Goal: Task Accomplishment & Management: Manage account settings

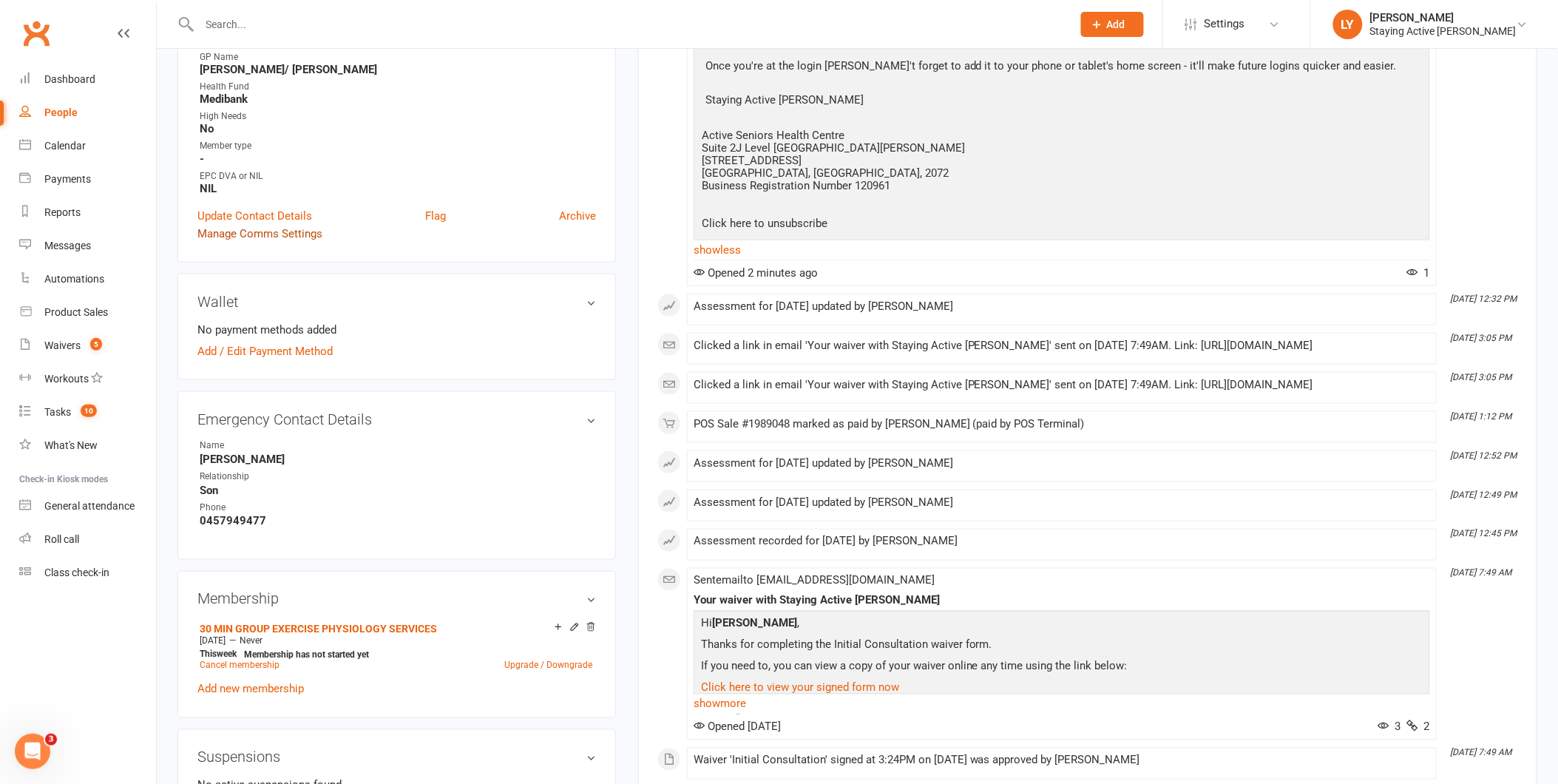
scroll to position [328, 0]
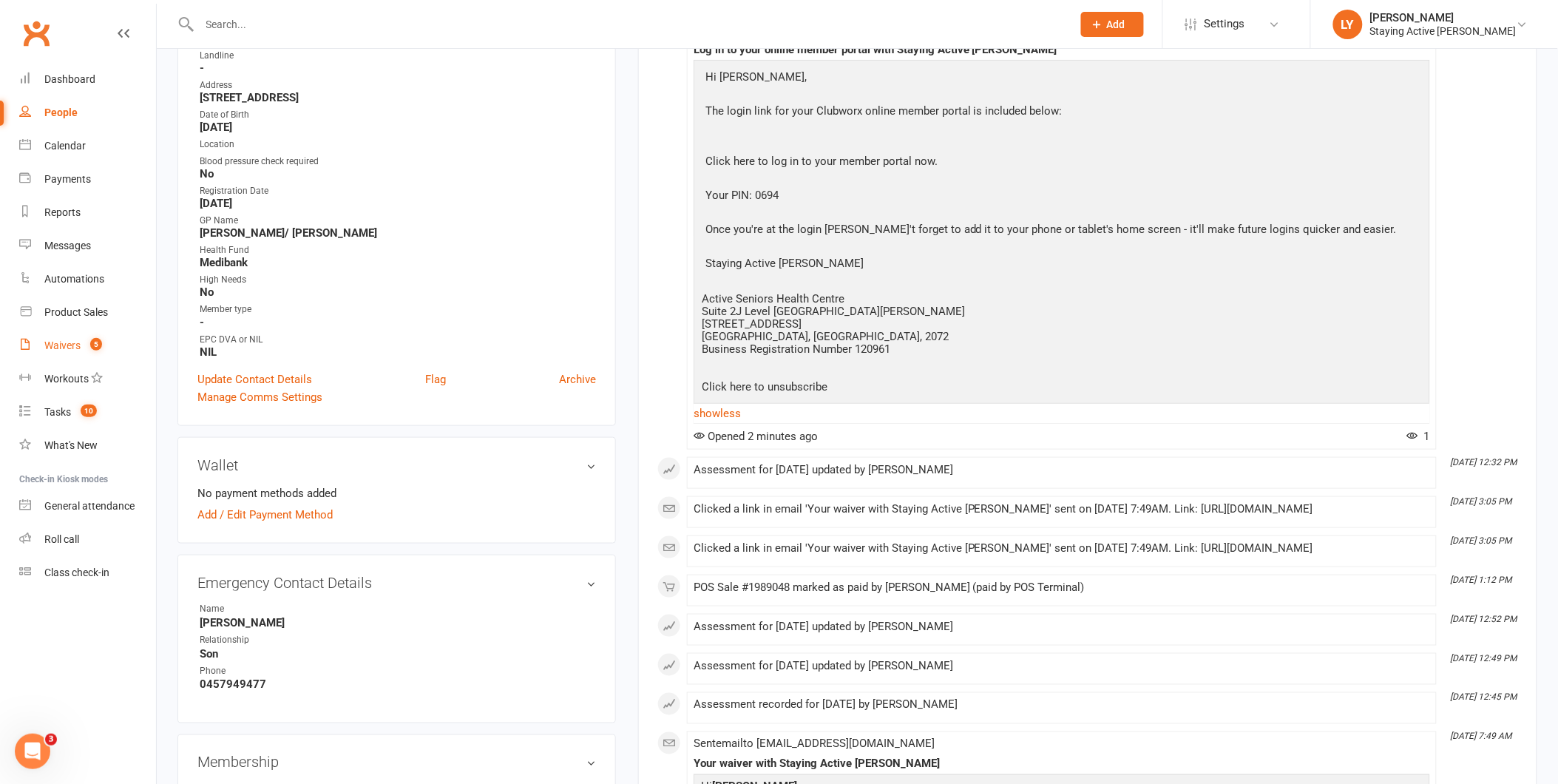
click at [68, 334] on link "Waivers 5" at bounding box center [87, 345] width 137 height 33
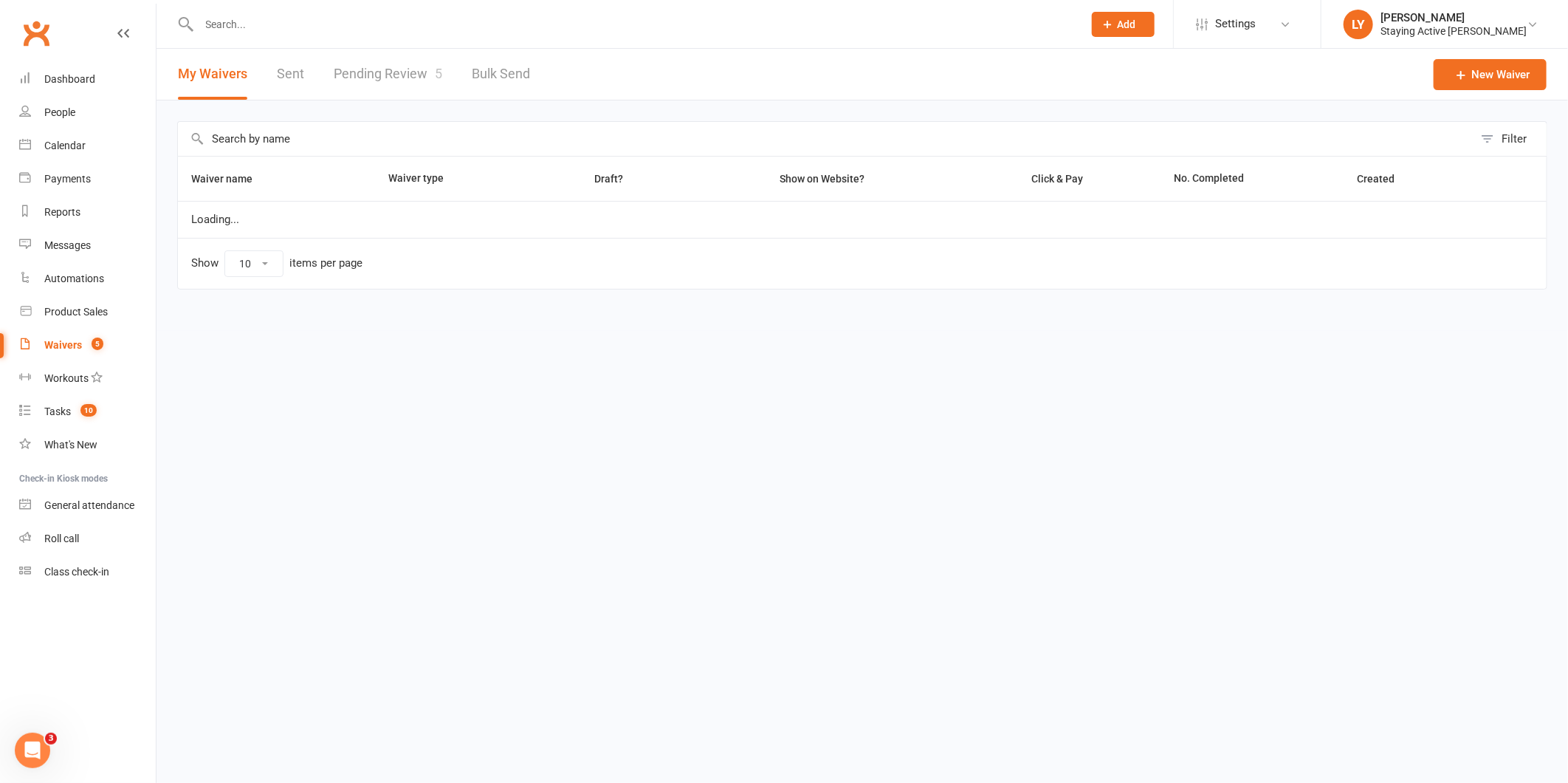
click at [424, 78] on link "Pending Review 5" at bounding box center [388, 74] width 109 height 51
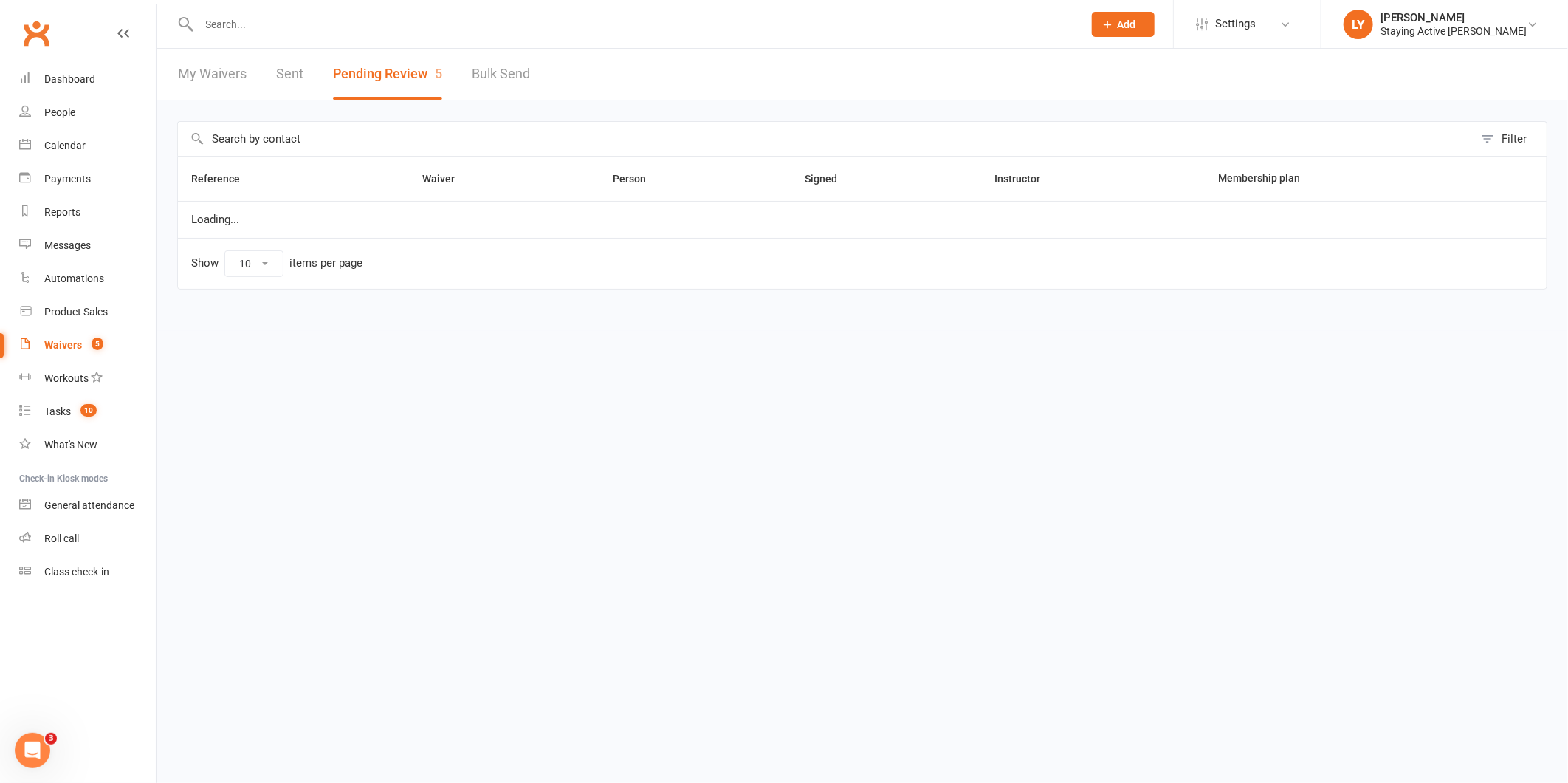
select select "25"
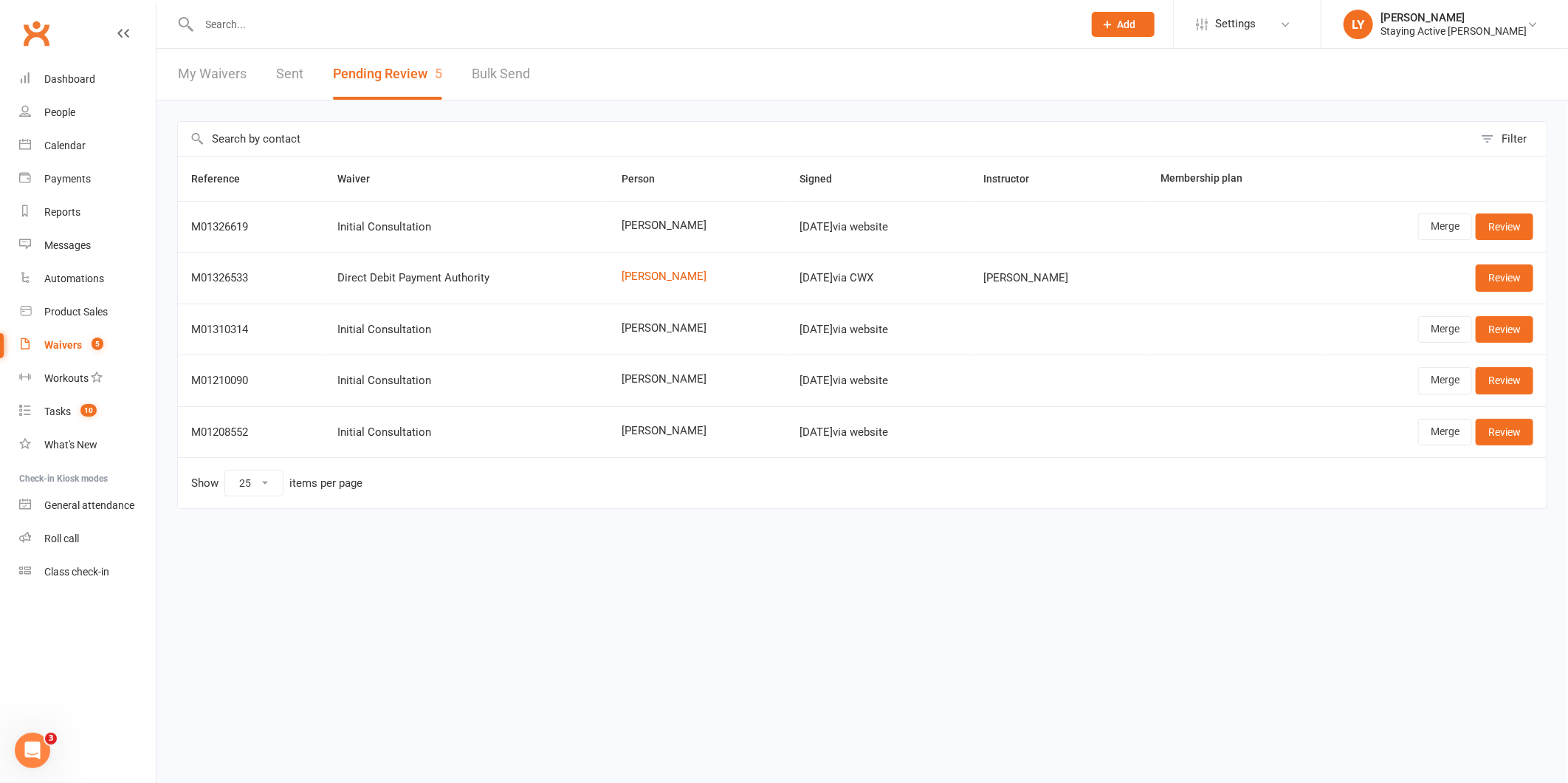
click at [330, 26] on input "text" at bounding box center [633, 24] width 877 height 21
click at [1197, 570] on html "Prospect Member Non-attending contact Class / event Appointment Task Membership…" at bounding box center [784, 285] width 1568 height 570
click at [389, 26] on input "text" at bounding box center [633, 24] width 877 height 21
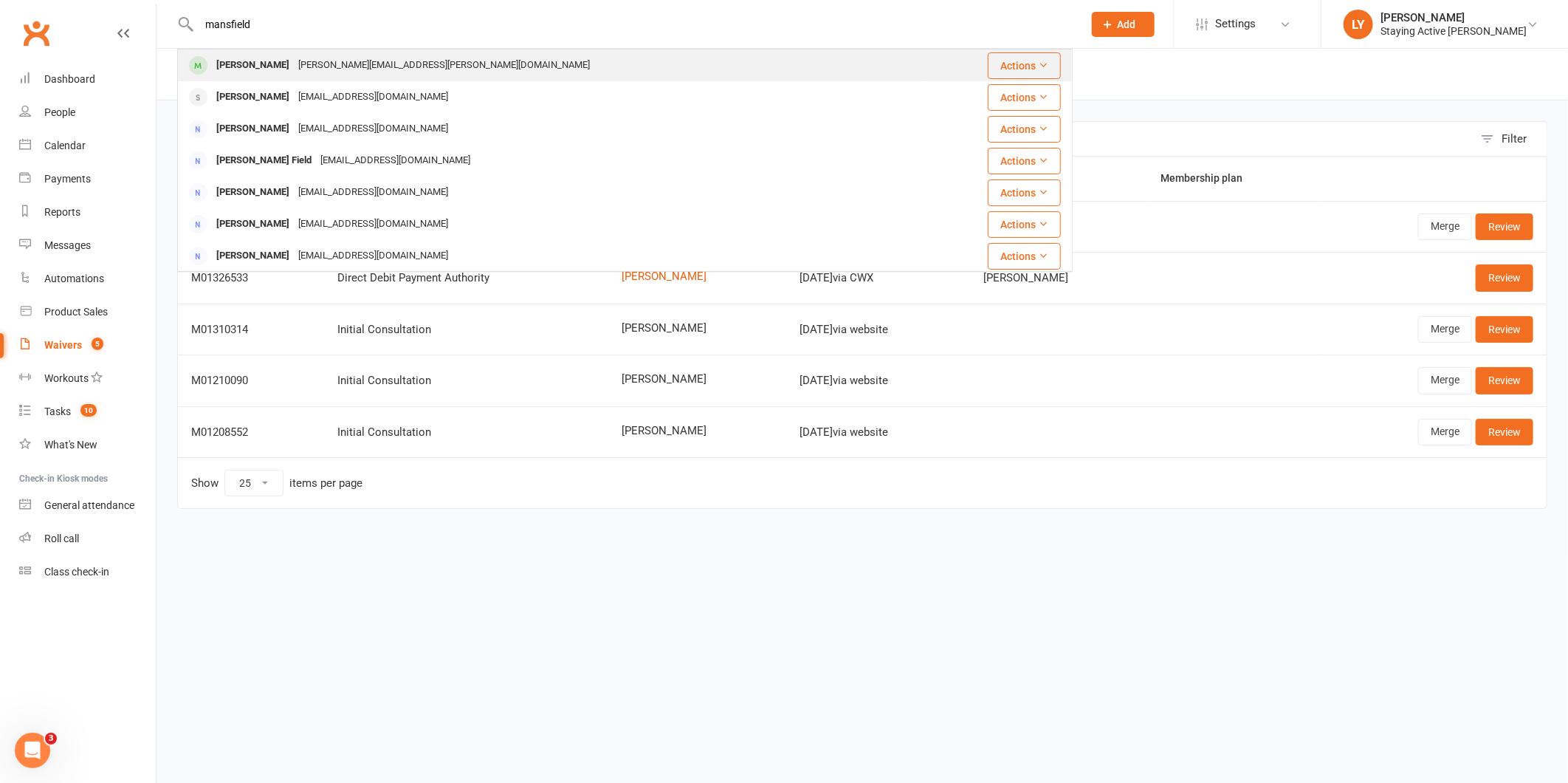
type input "mansfield"
click at [372, 74] on div "jenny@mansfield-family.com" at bounding box center [444, 65] width 300 height 22
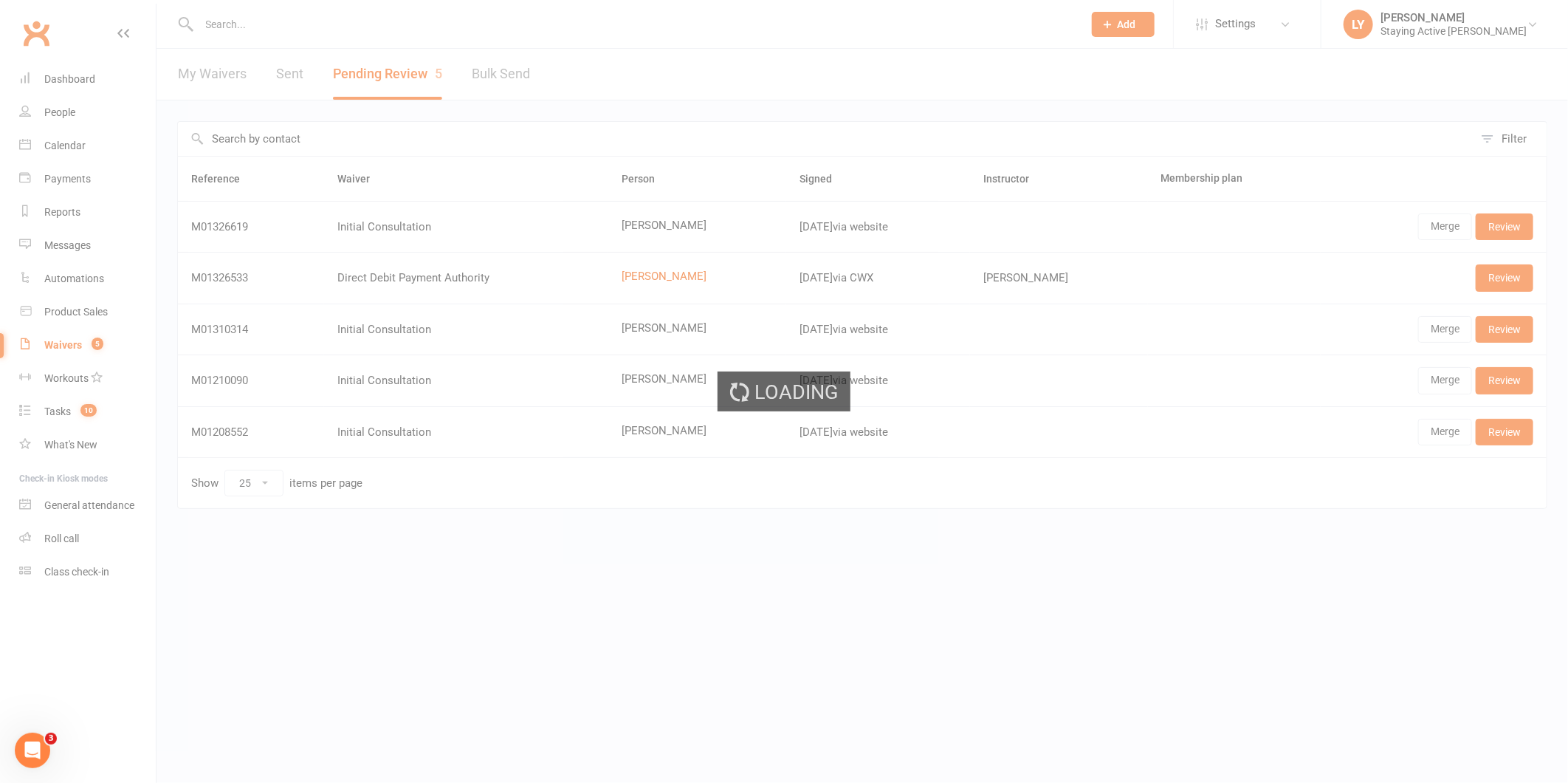
click at [300, 22] on input "text" at bounding box center [633, 24] width 877 height 21
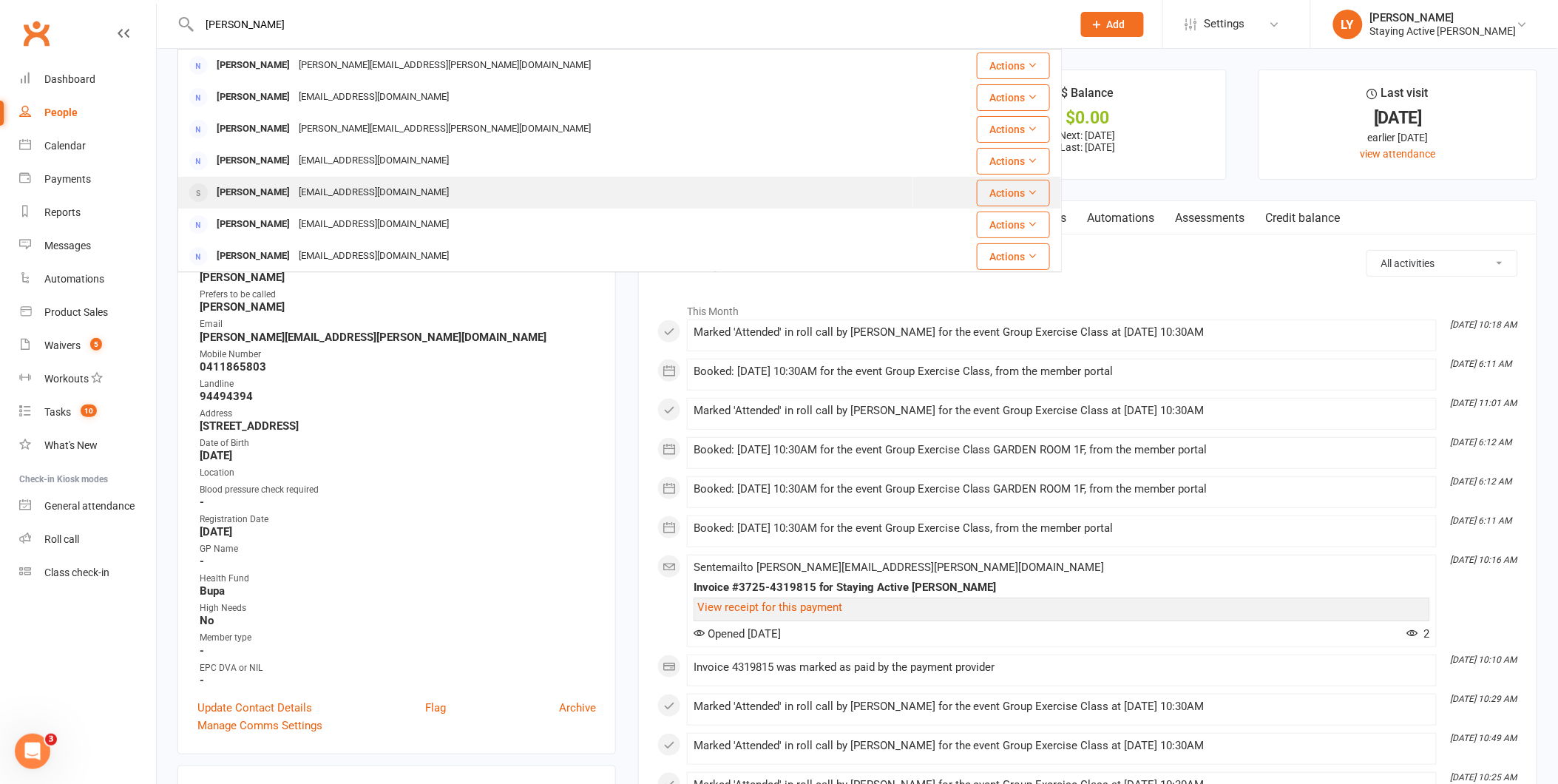
type input "john mans"
click at [316, 183] on div "Johnandcarolyn10@gmail.com" at bounding box center [374, 192] width 159 height 22
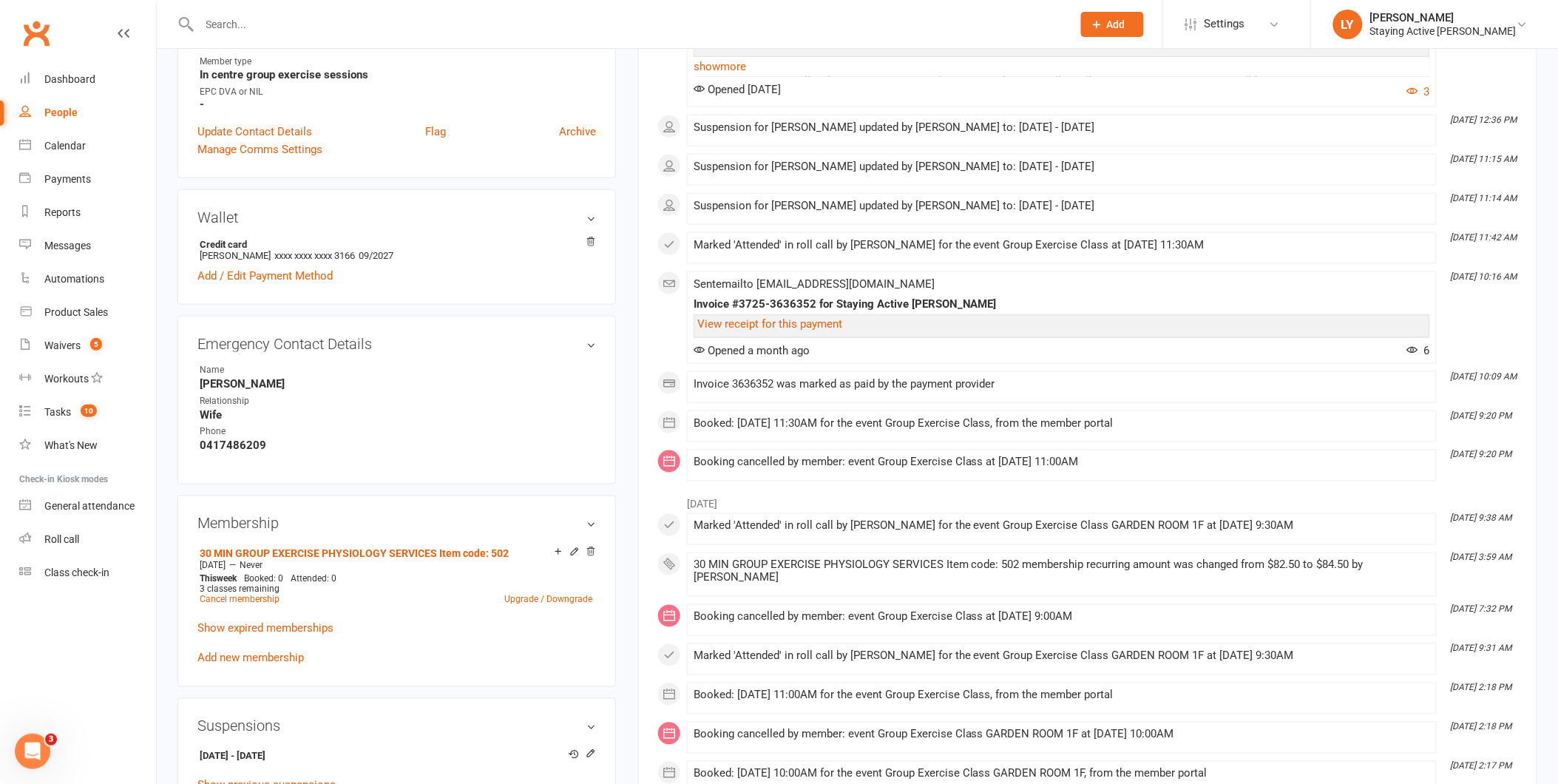
scroll to position [822, 0]
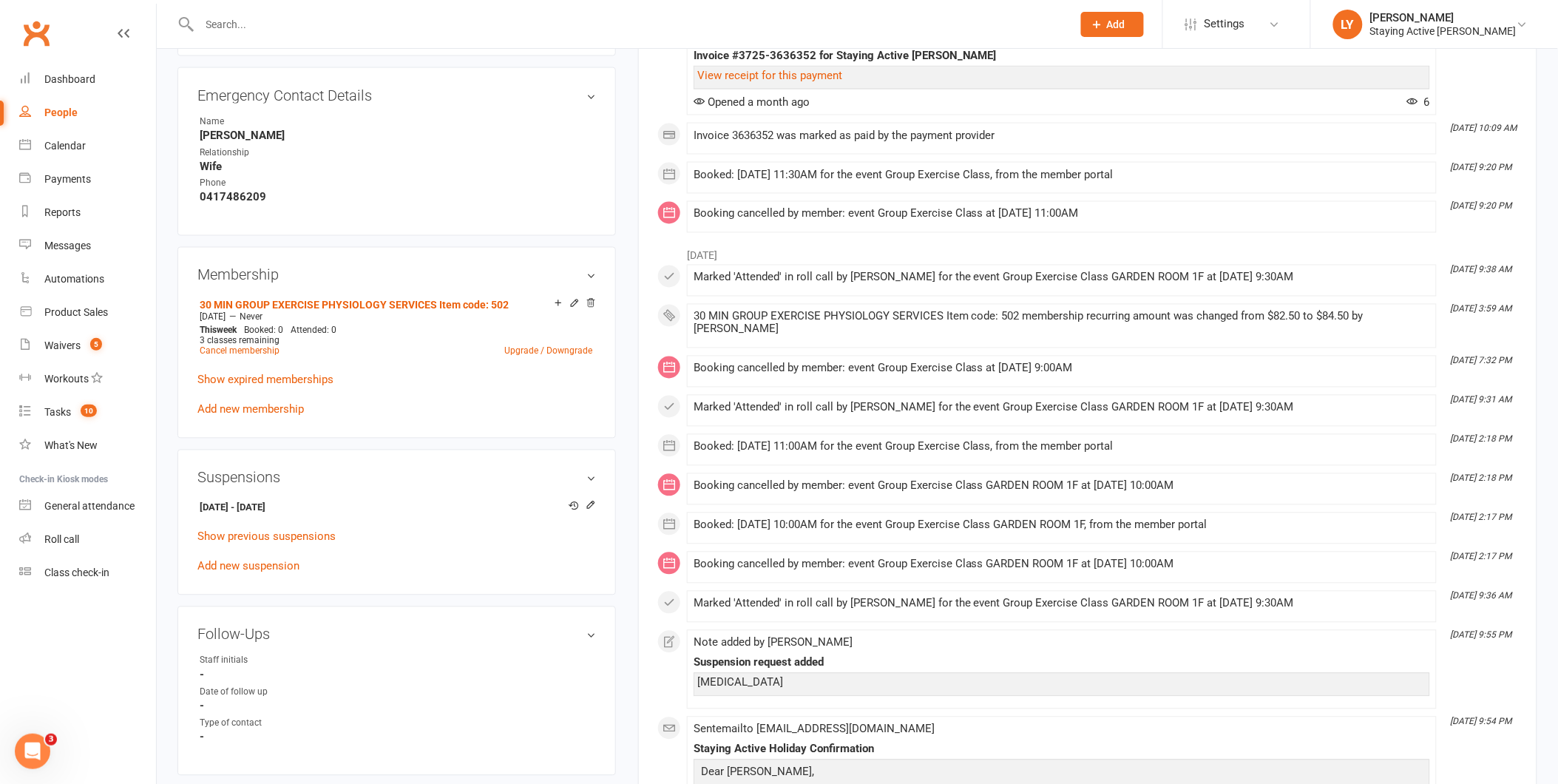
click at [619, 498] on div "upload photo John Mansfield Activated 11 October, 2023 Added 11 October, 2023 S…" at bounding box center [396, 236] width 461 height 1978
click at [587, 505] on icon at bounding box center [590, 505] width 7 height 7
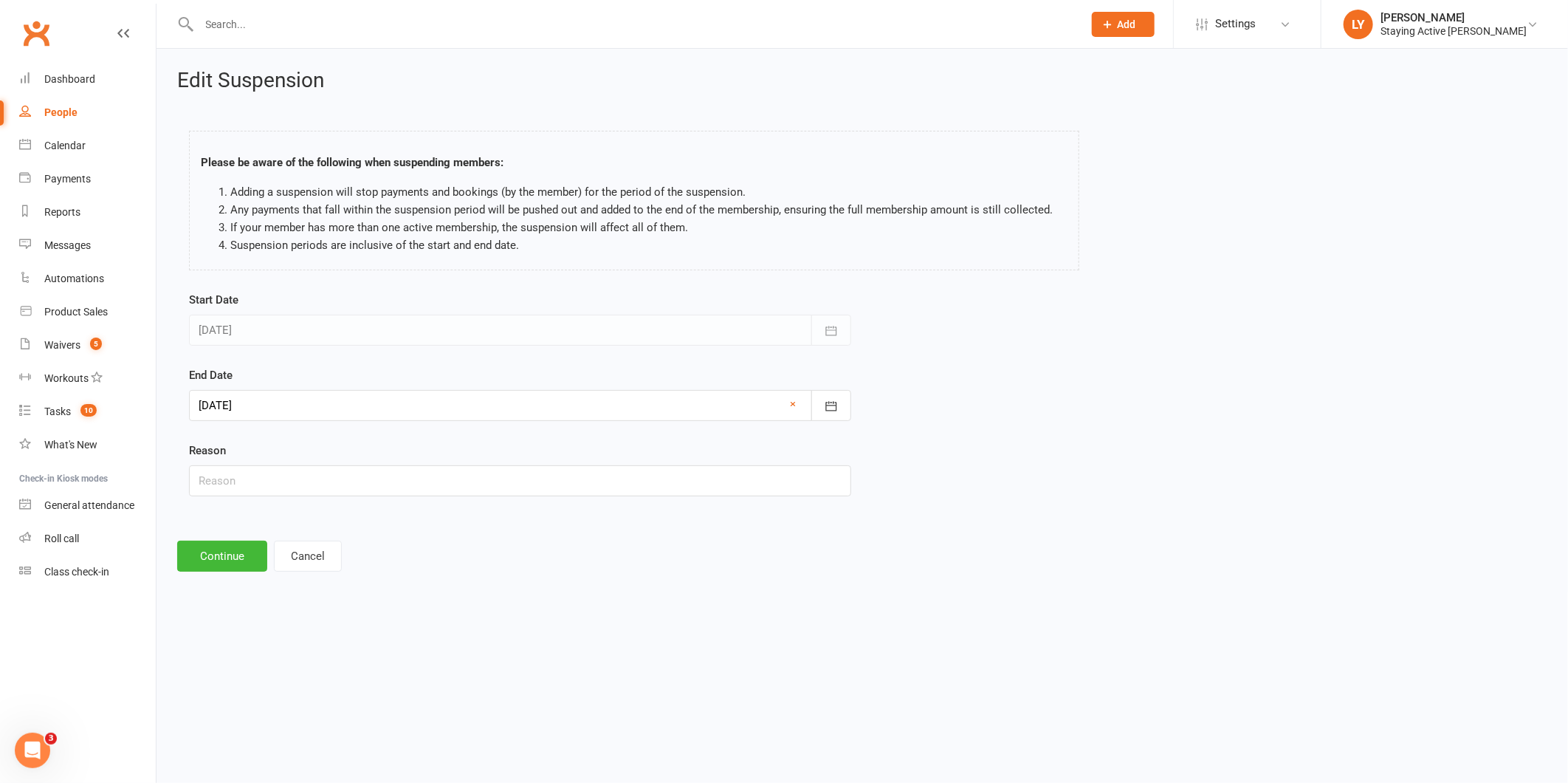
click at [271, 406] on div at bounding box center [520, 405] width 662 height 31
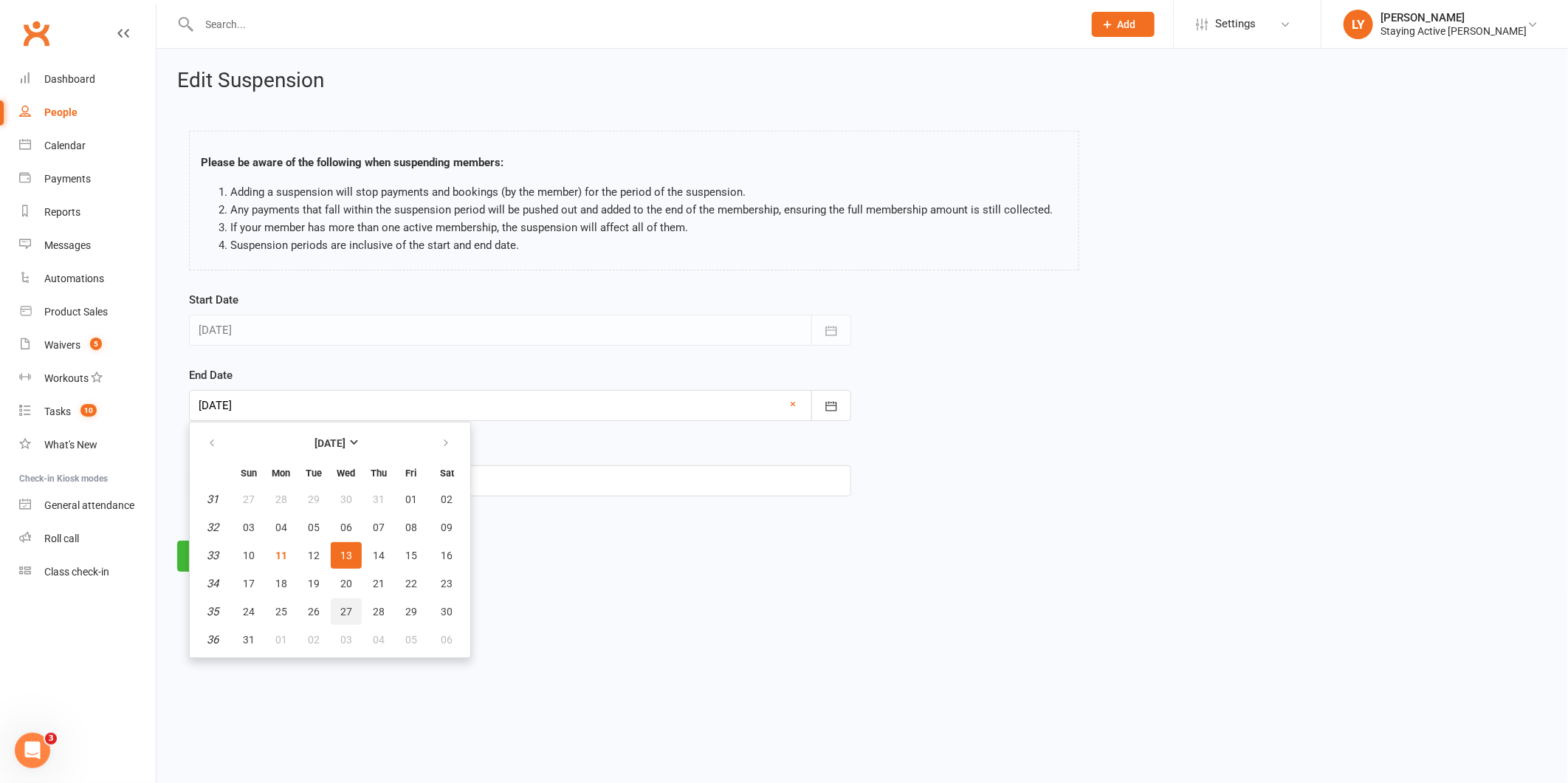
click at [345, 606] on span "27" at bounding box center [345, 612] width 12 height 12
type input "27 Aug 2025"
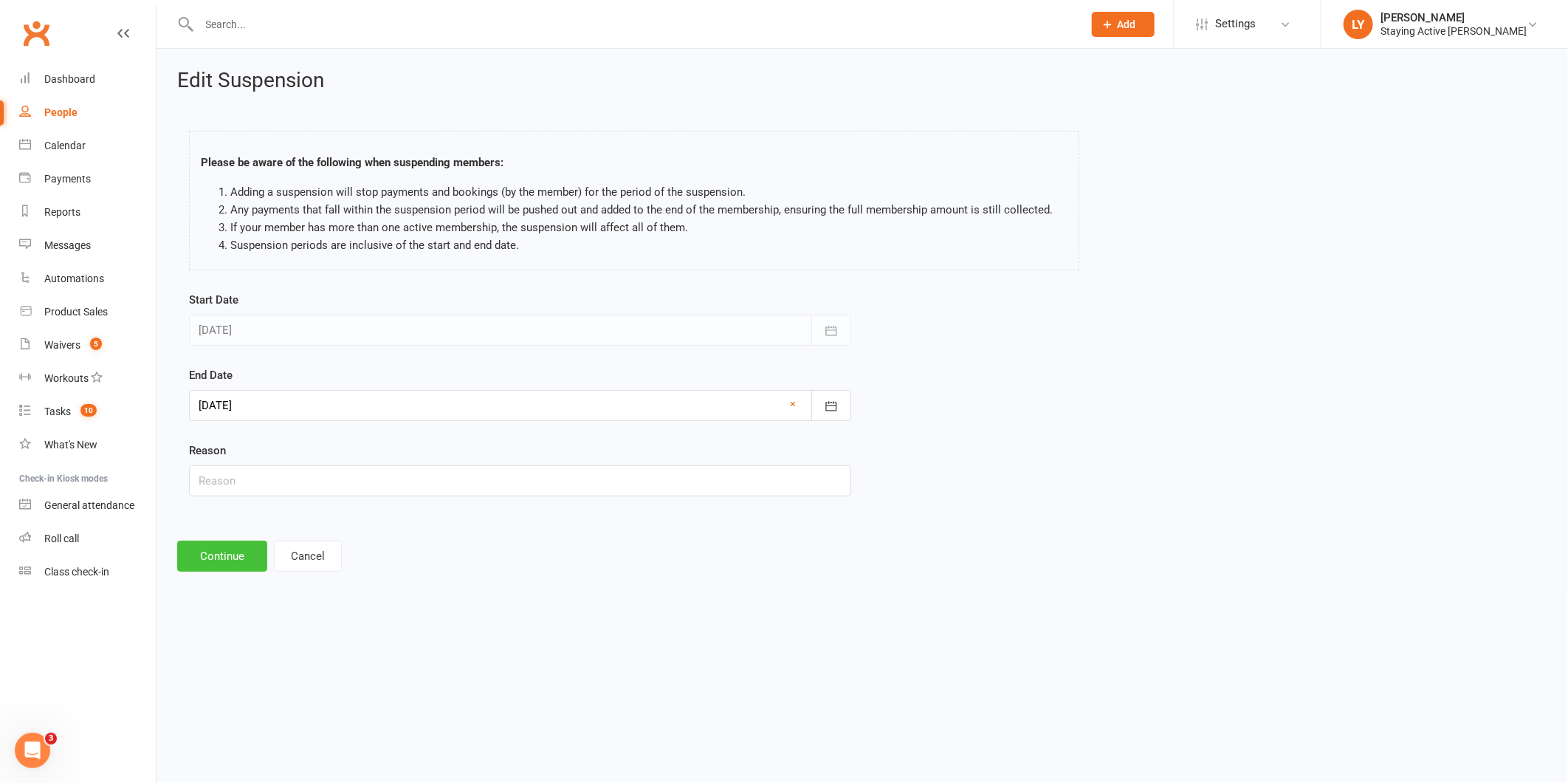
click at [217, 557] on button "Continue" at bounding box center [222, 555] width 90 height 31
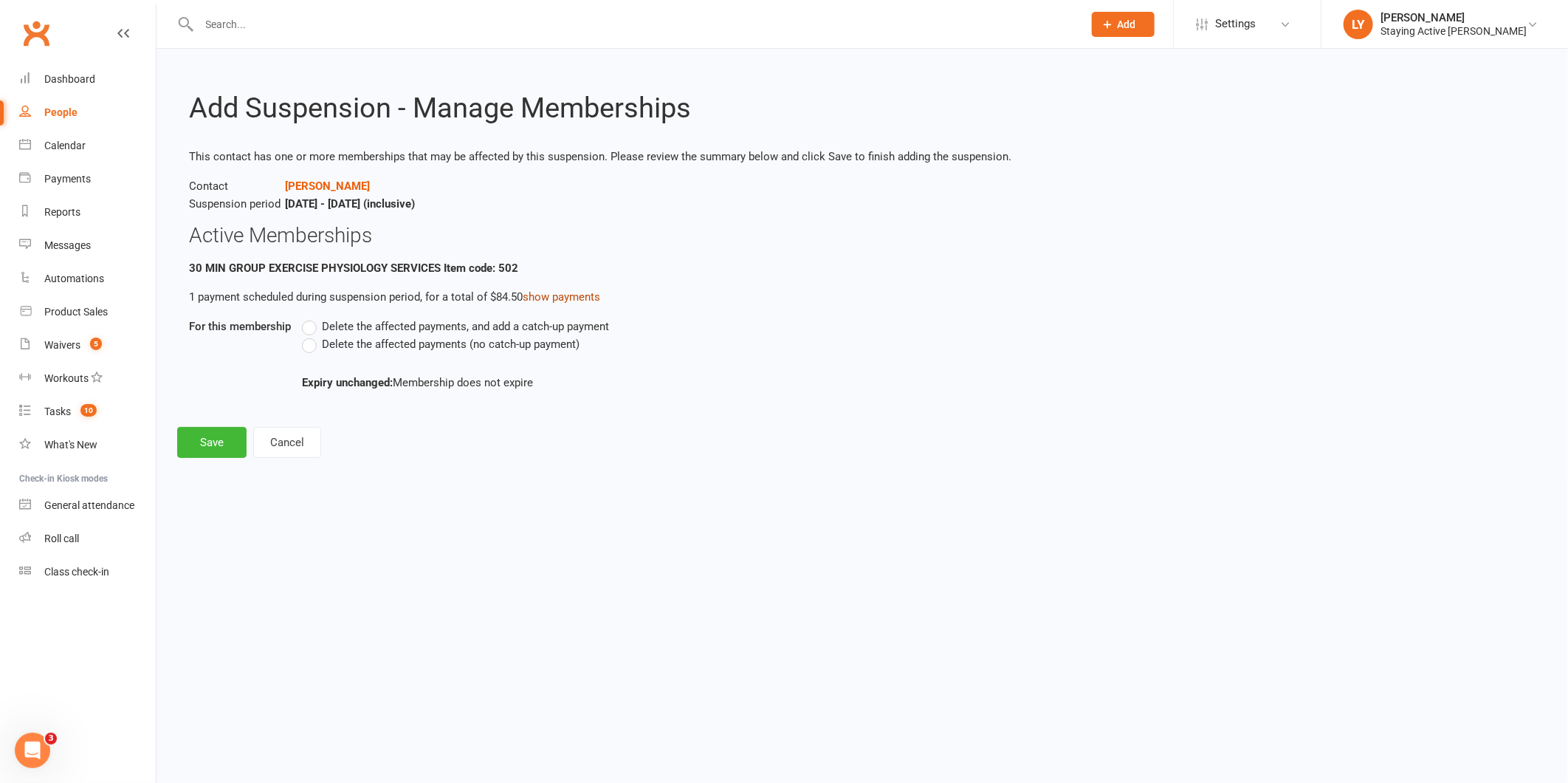
click at [553, 290] on link "show payments" at bounding box center [561, 297] width 78 height 13
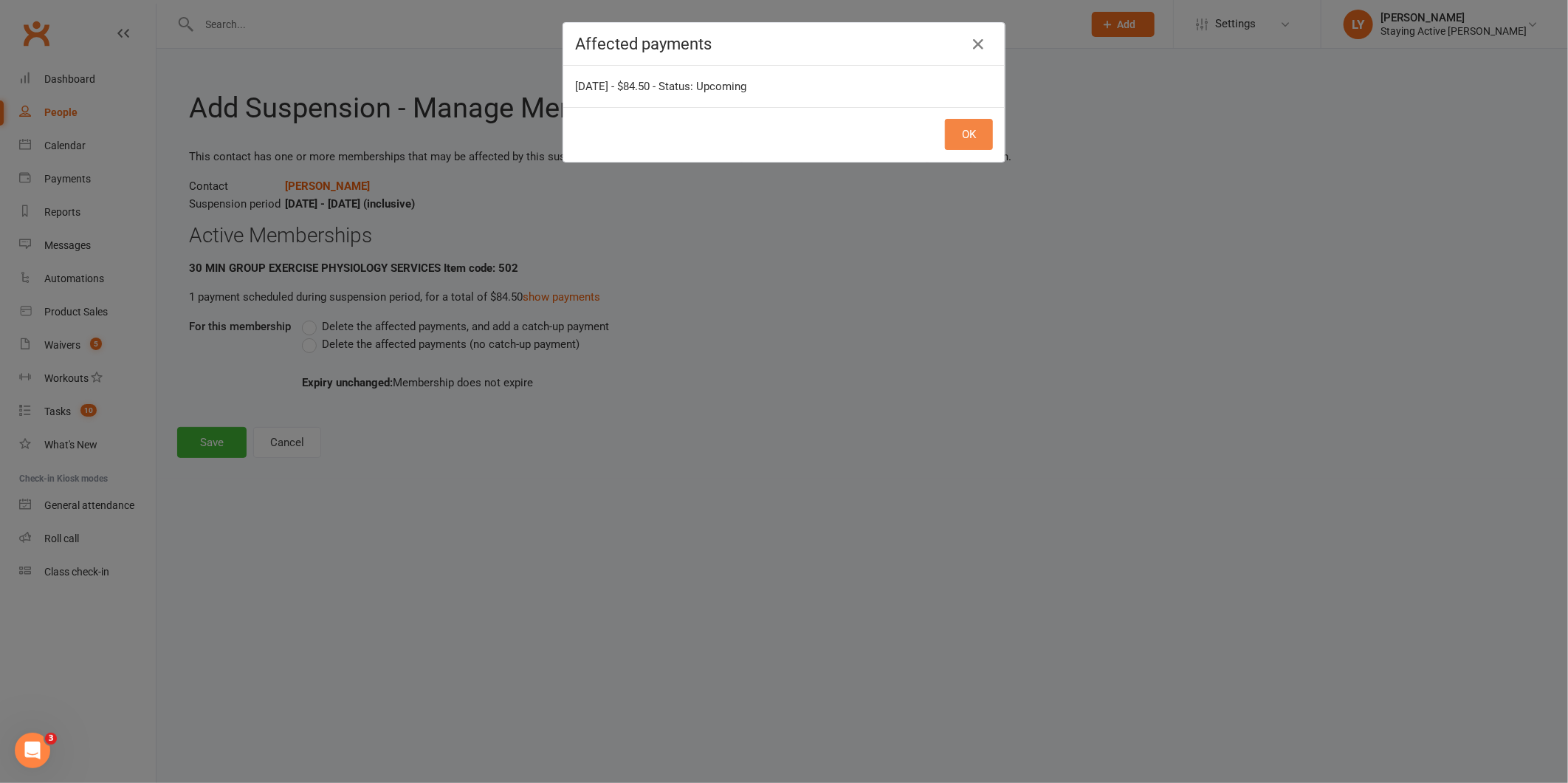
click at [955, 139] on button "OK" at bounding box center [968, 134] width 48 height 31
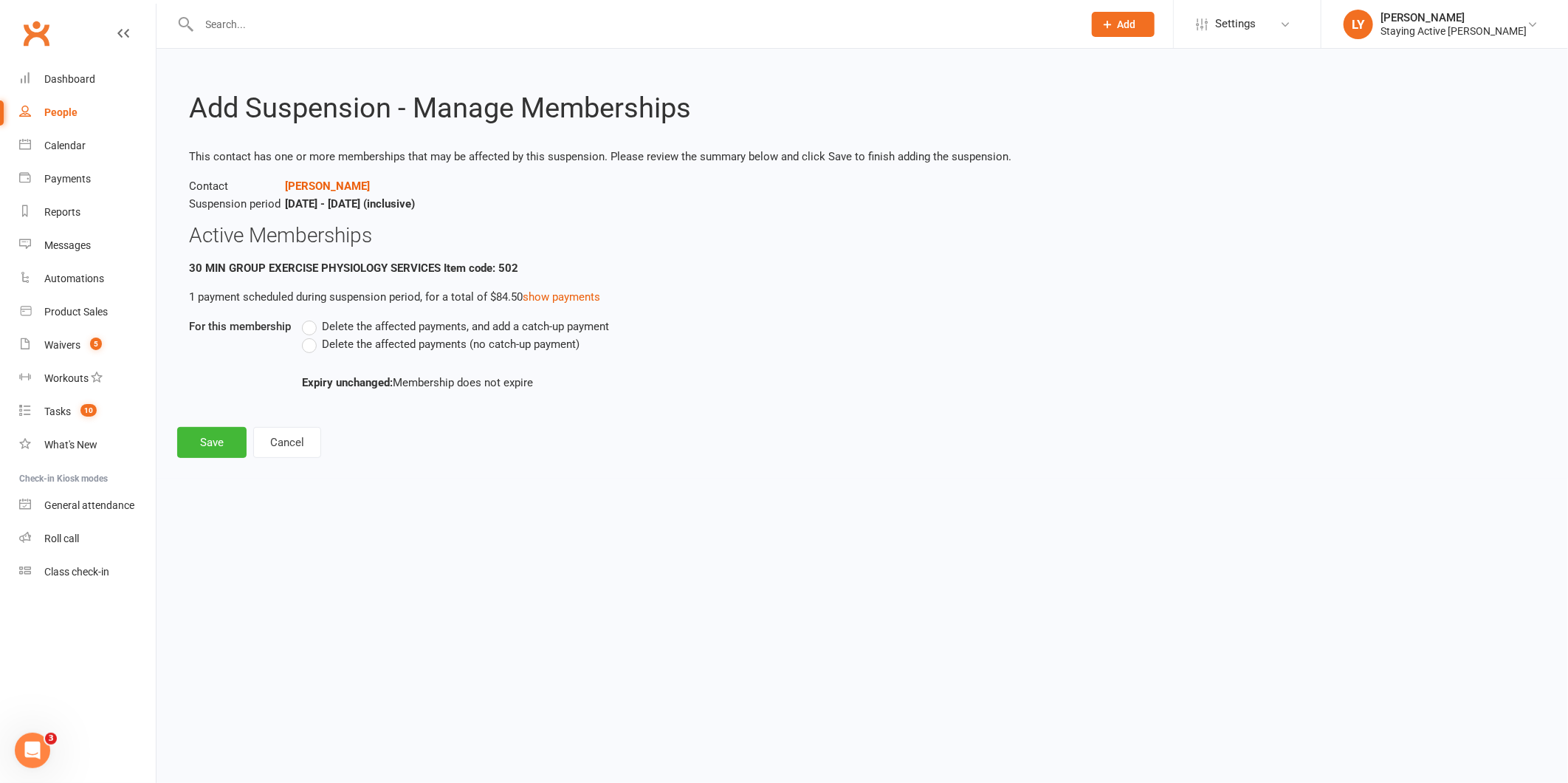
click at [341, 338] on span "Delete the affected payments (no catch-up payment)" at bounding box center [450, 343] width 257 height 16
click at [312, 335] on input "Delete the affected payments (no catch-up payment)" at bounding box center [306, 335] width 9 height 0
click at [218, 452] on button "Save" at bounding box center [212, 442] width 69 height 31
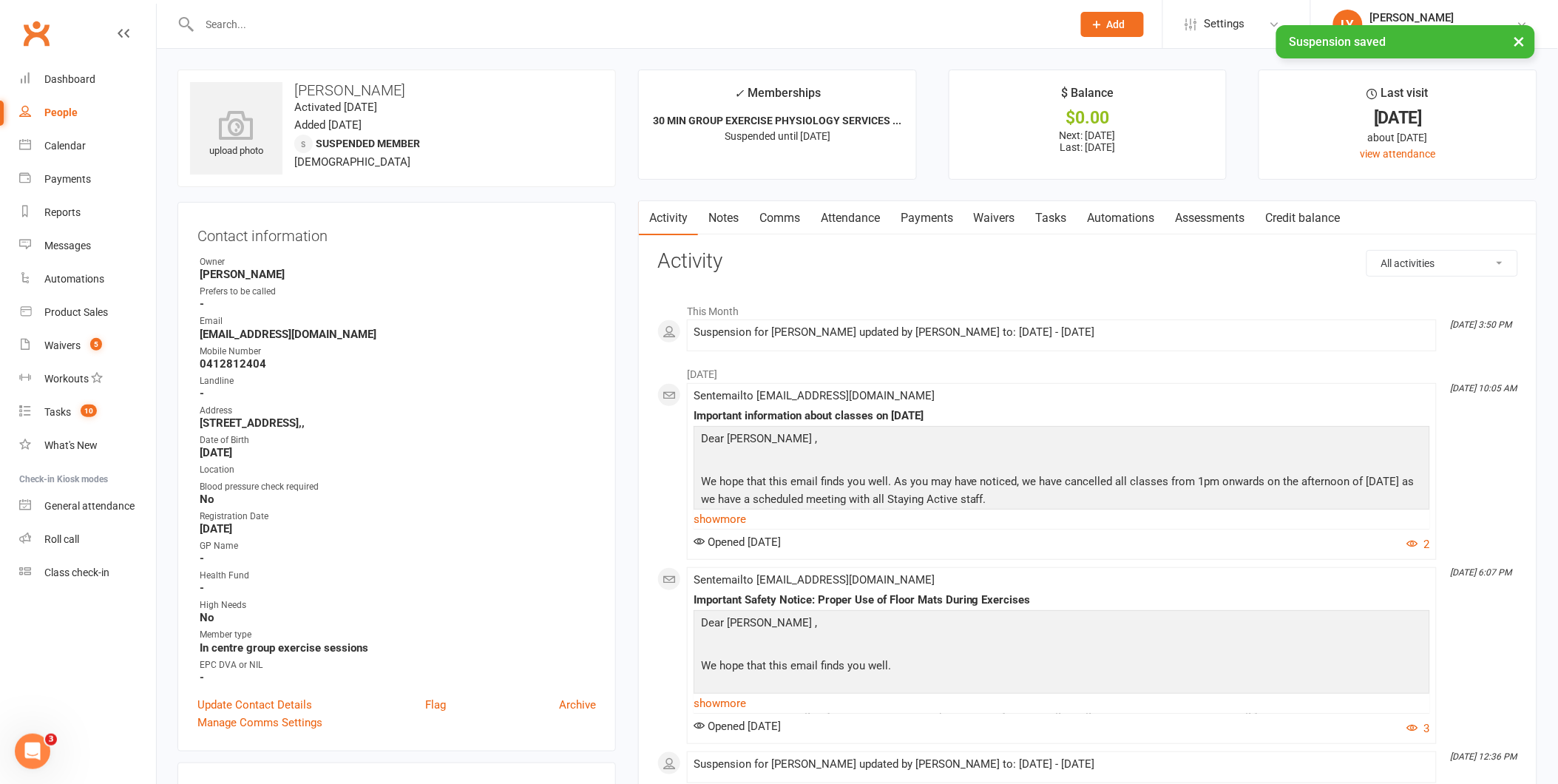
drag, startPoint x: 939, startPoint y: 222, endPoint x: 929, endPoint y: 226, distance: 10.8
click at [933, 222] on link "Payments" at bounding box center [927, 218] width 73 height 34
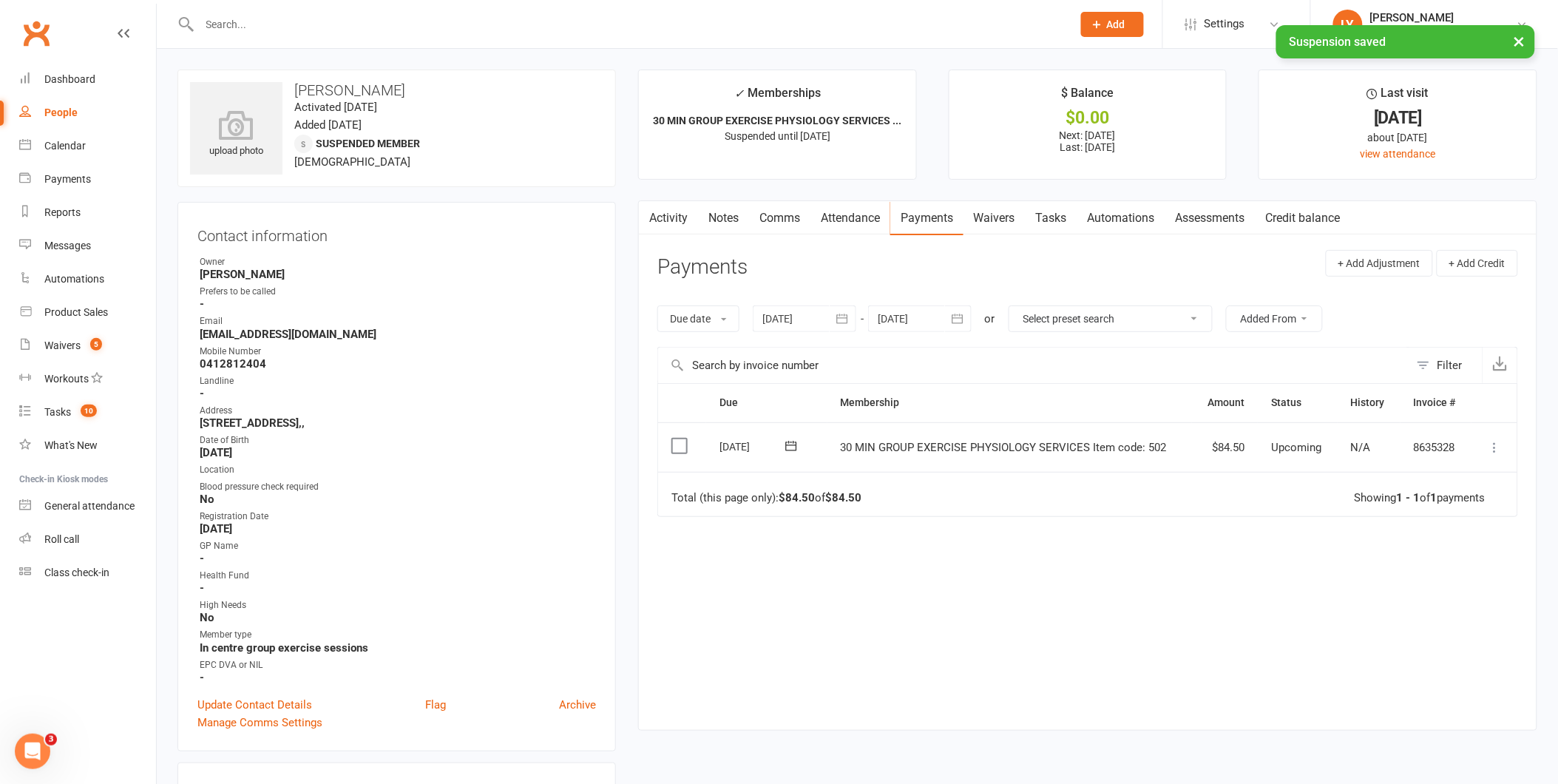
click at [804, 318] on div at bounding box center [805, 319] width 103 height 26
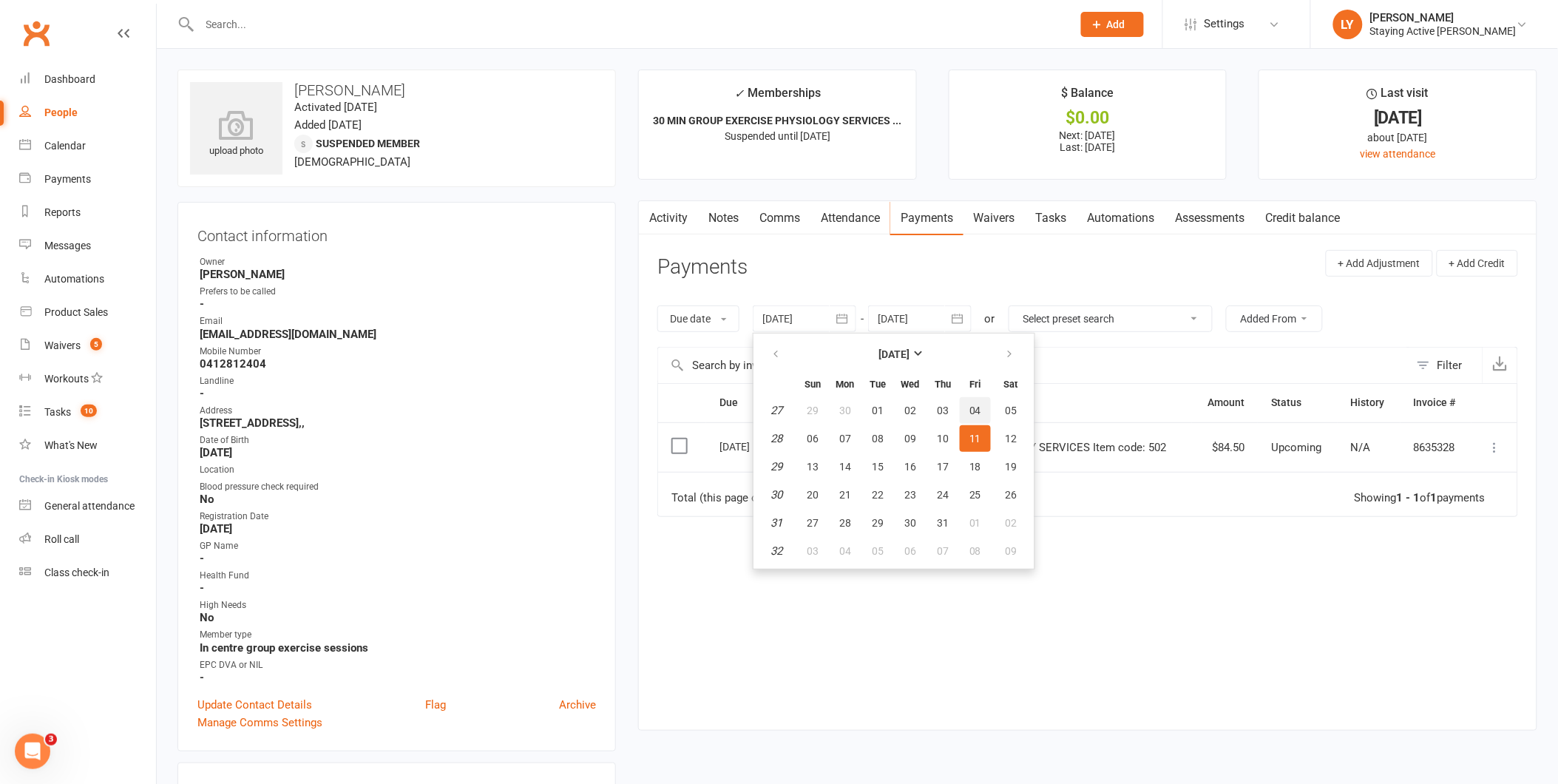
click at [971, 405] on span "04" at bounding box center [976, 410] width 12 height 12
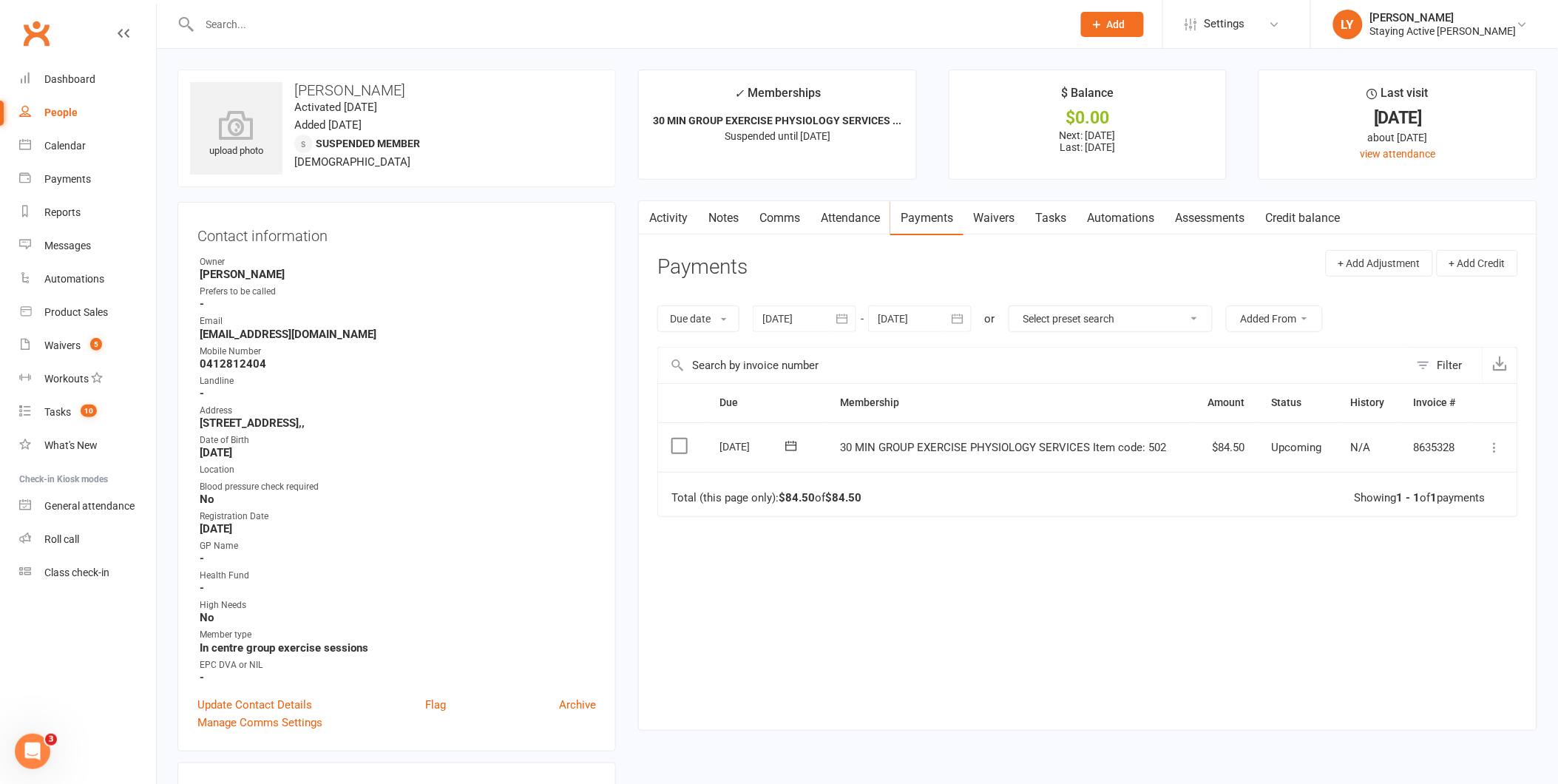
click at [781, 318] on div at bounding box center [805, 319] width 103 height 26
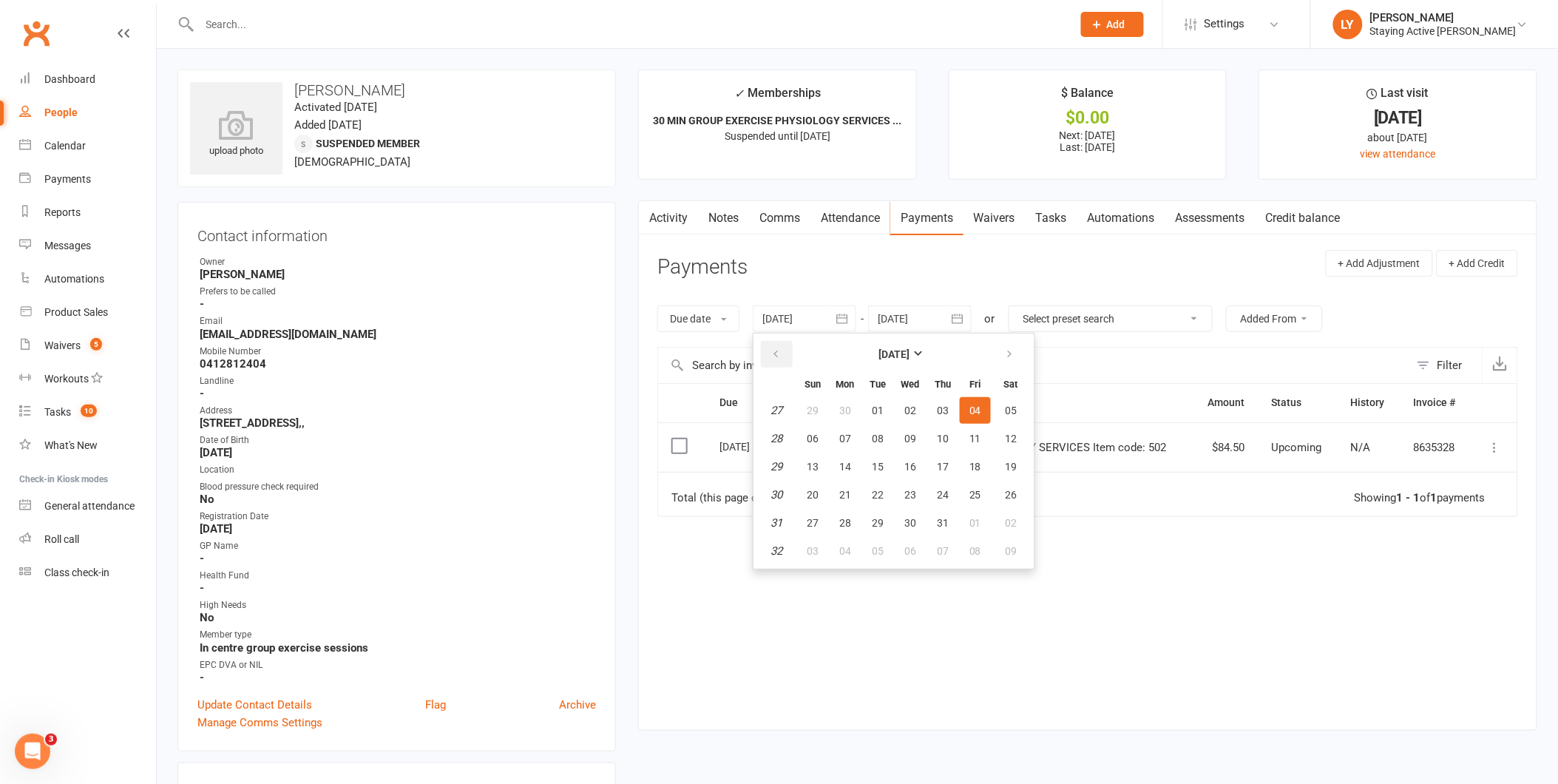
click at [771, 357] on button "button" at bounding box center [777, 354] width 32 height 26
click at [774, 357] on icon "button" at bounding box center [776, 354] width 10 height 12
click at [960, 415] on button "02" at bounding box center [975, 410] width 31 height 26
type input "02 May 2025"
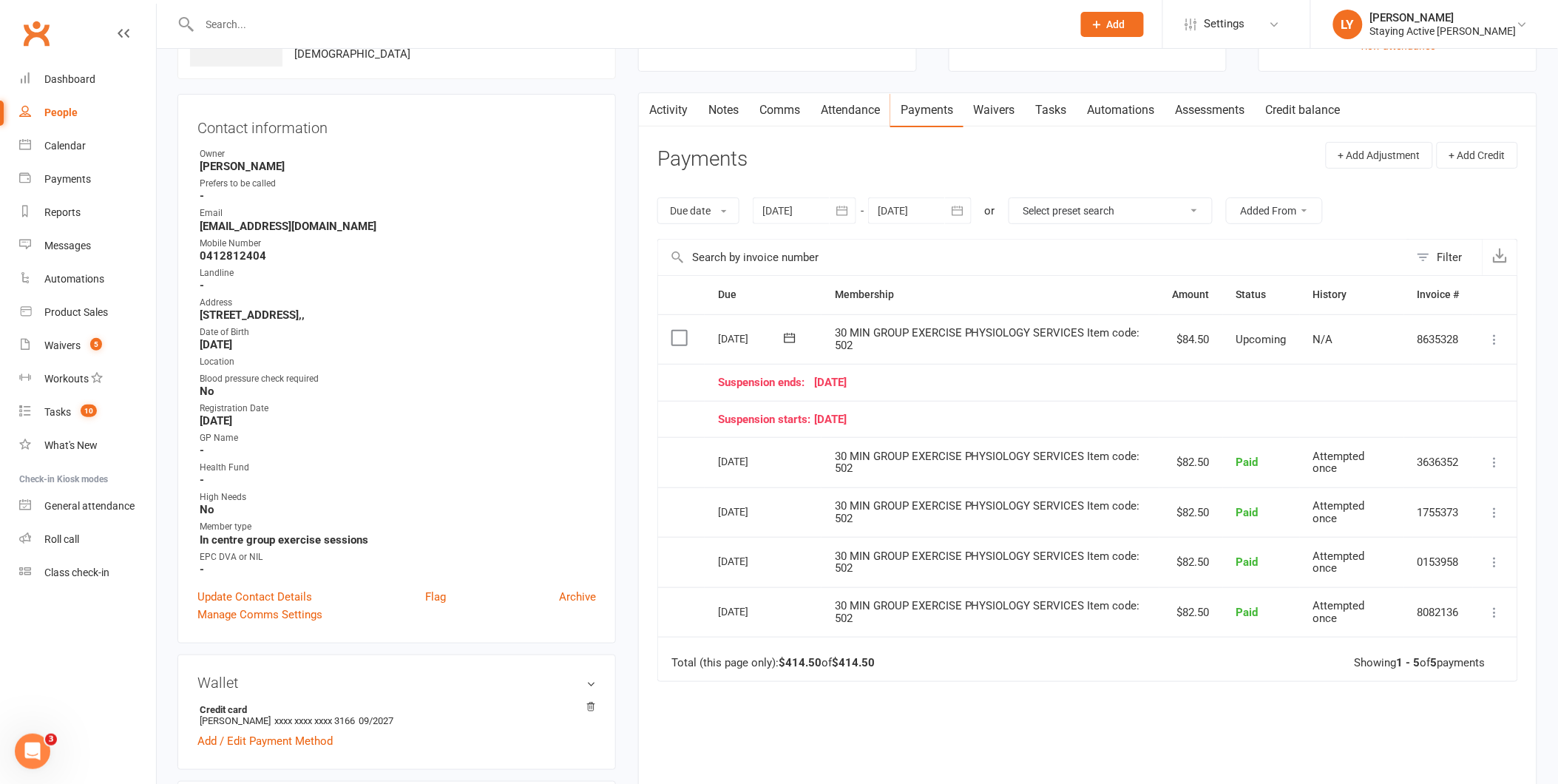
scroll to position [83, 0]
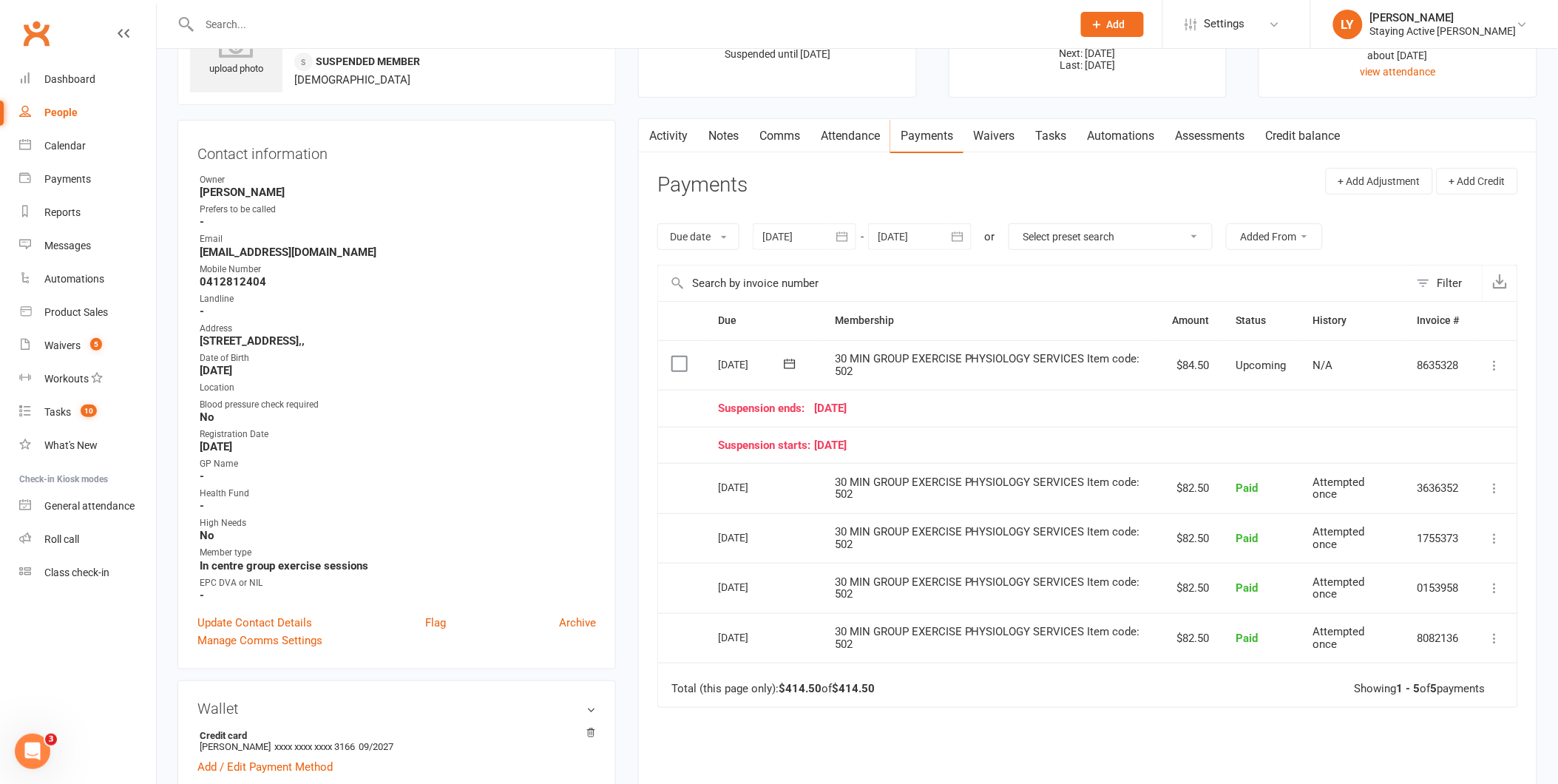
click at [957, 453] on td "Suspension starts: 03 July 25" at bounding box center [1088, 445] width 768 height 37
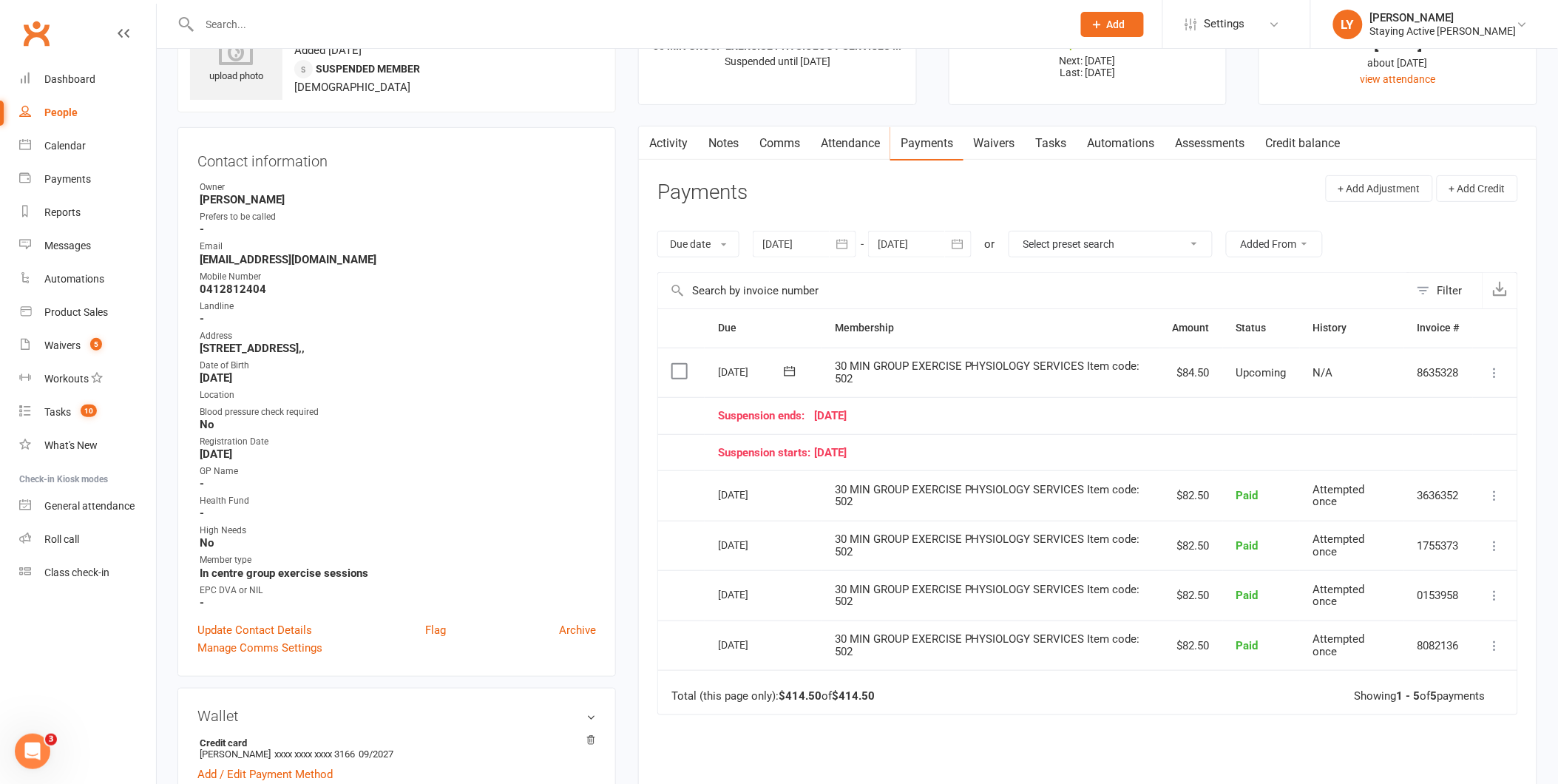
scroll to position [0, 0]
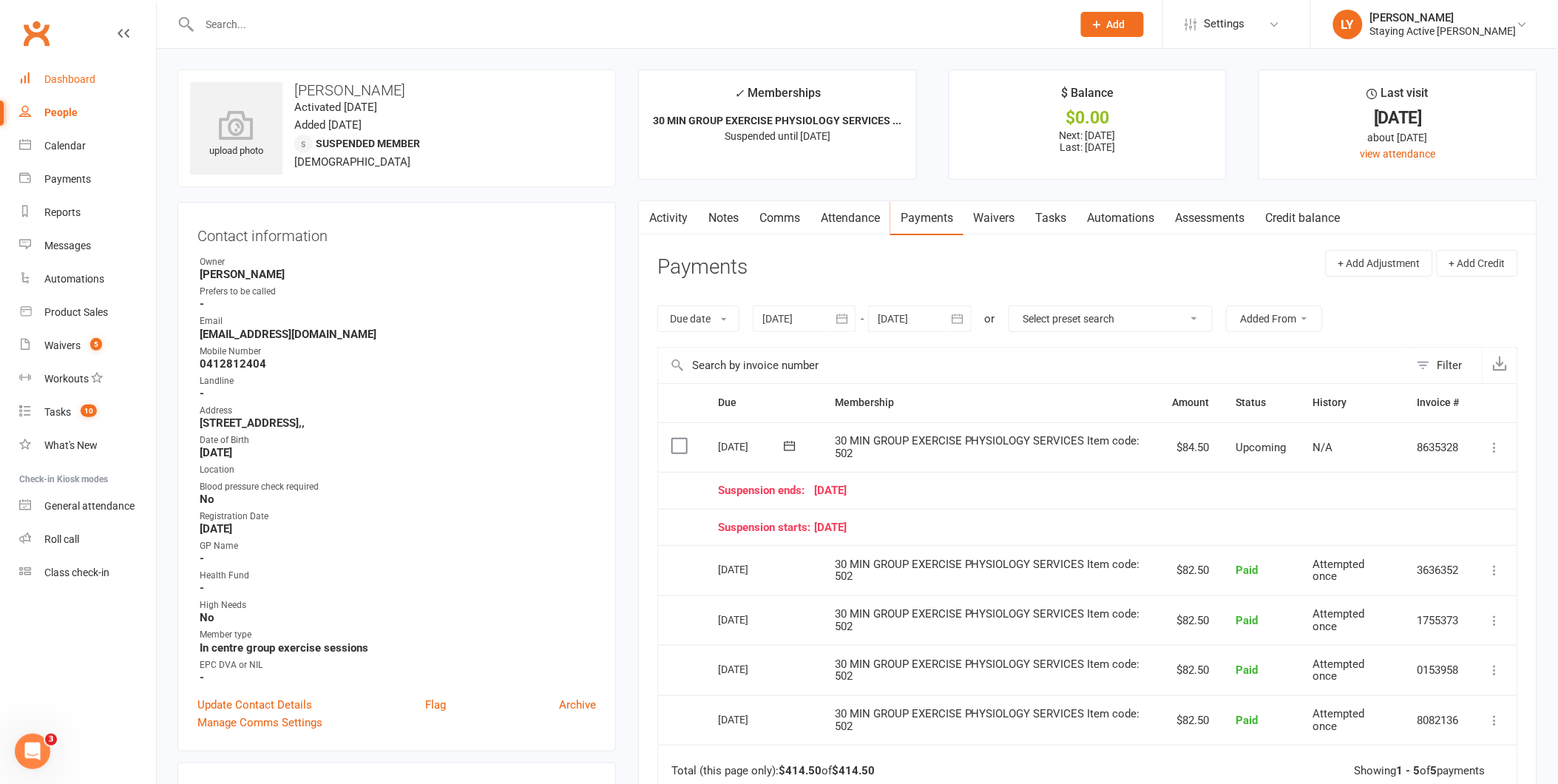
click at [98, 83] on link "Dashboard" at bounding box center [87, 79] width 137 height 33
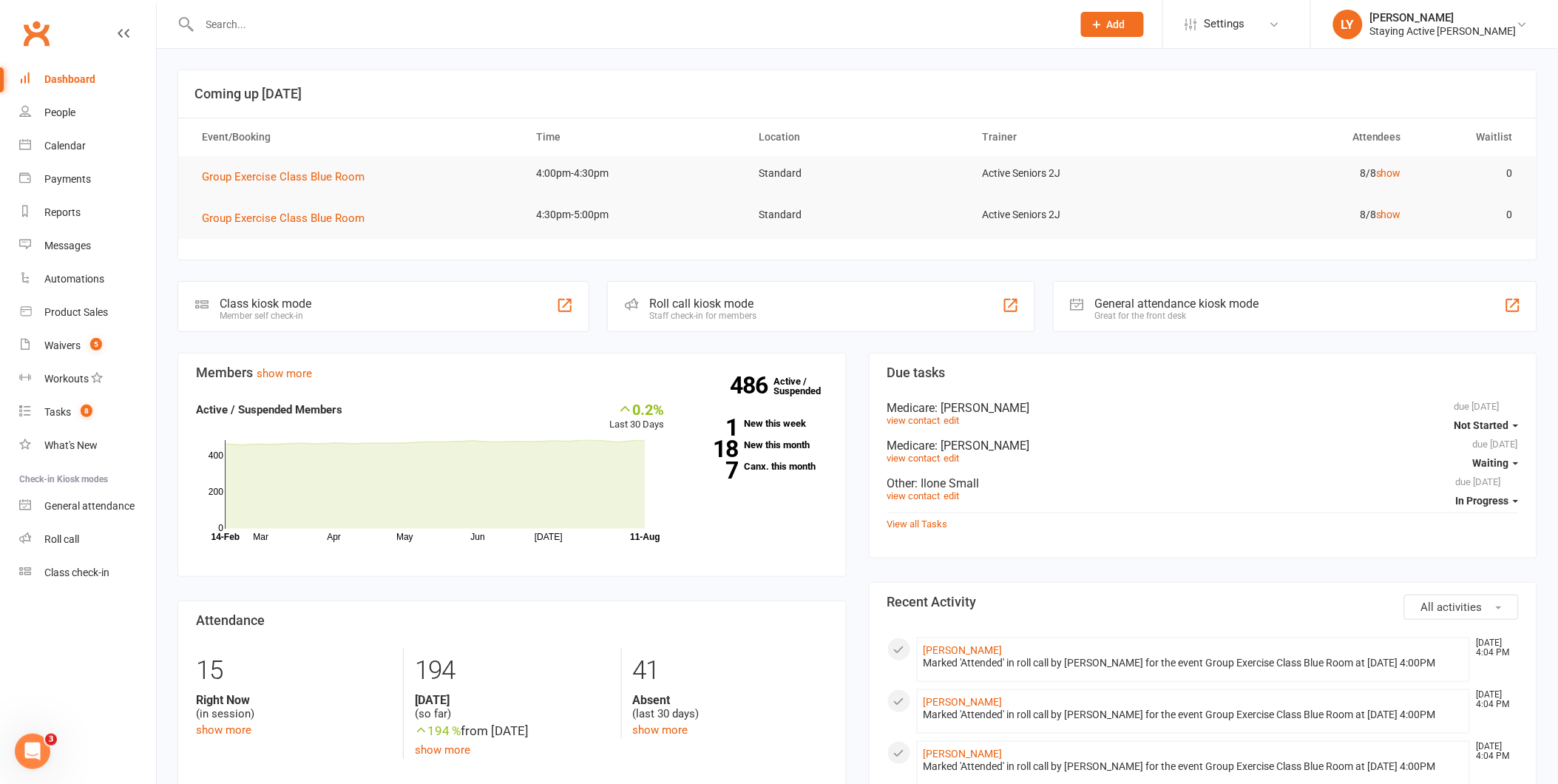
click at [313, 17] on input "text" at bounding box center [628, 24] width 867 height 21
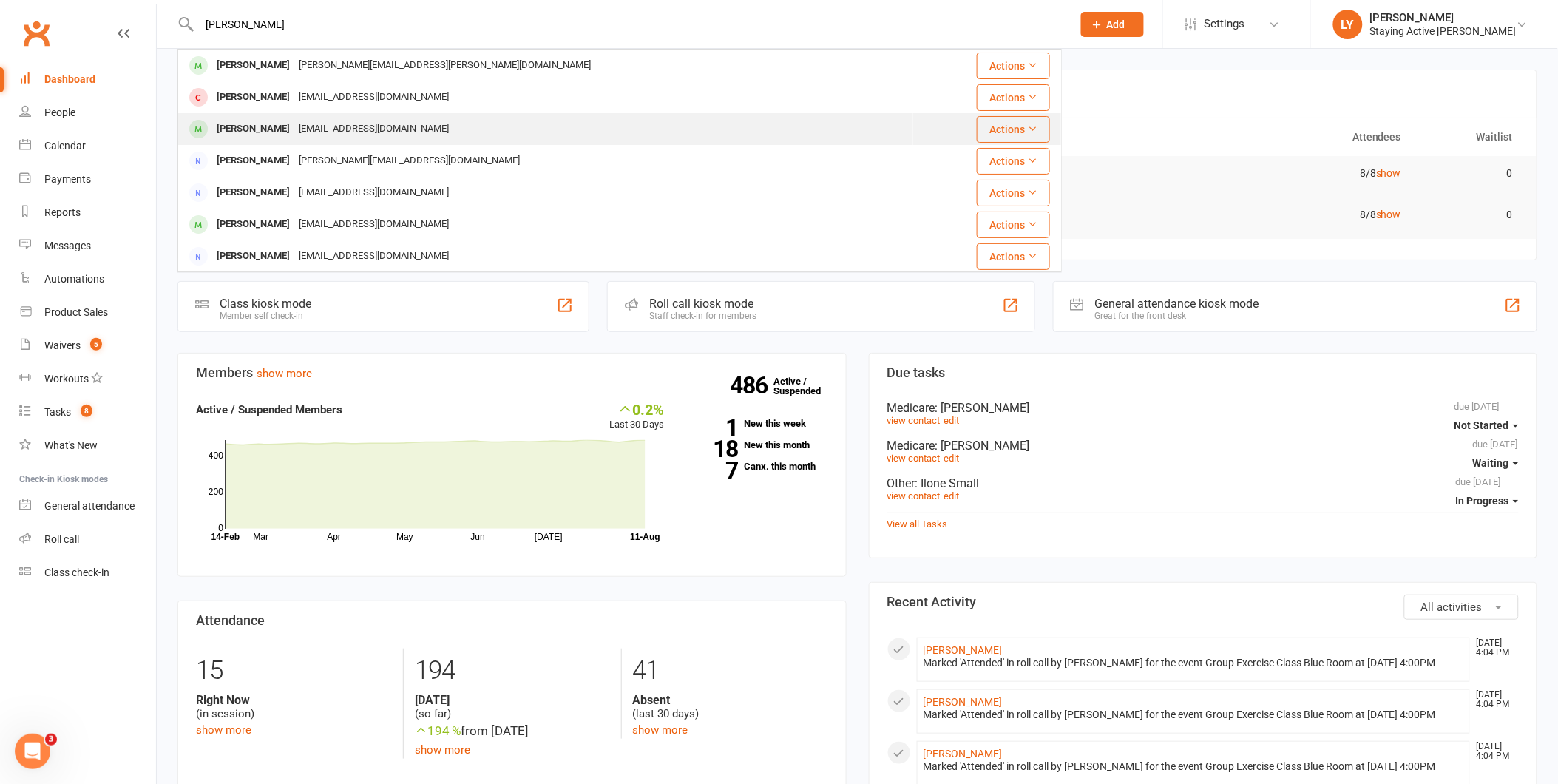
type input "rossana"
click at [302, 120] on div "accounts.rtaylor@gmail.com" at bounding box center [374, 128] width 159 height 22
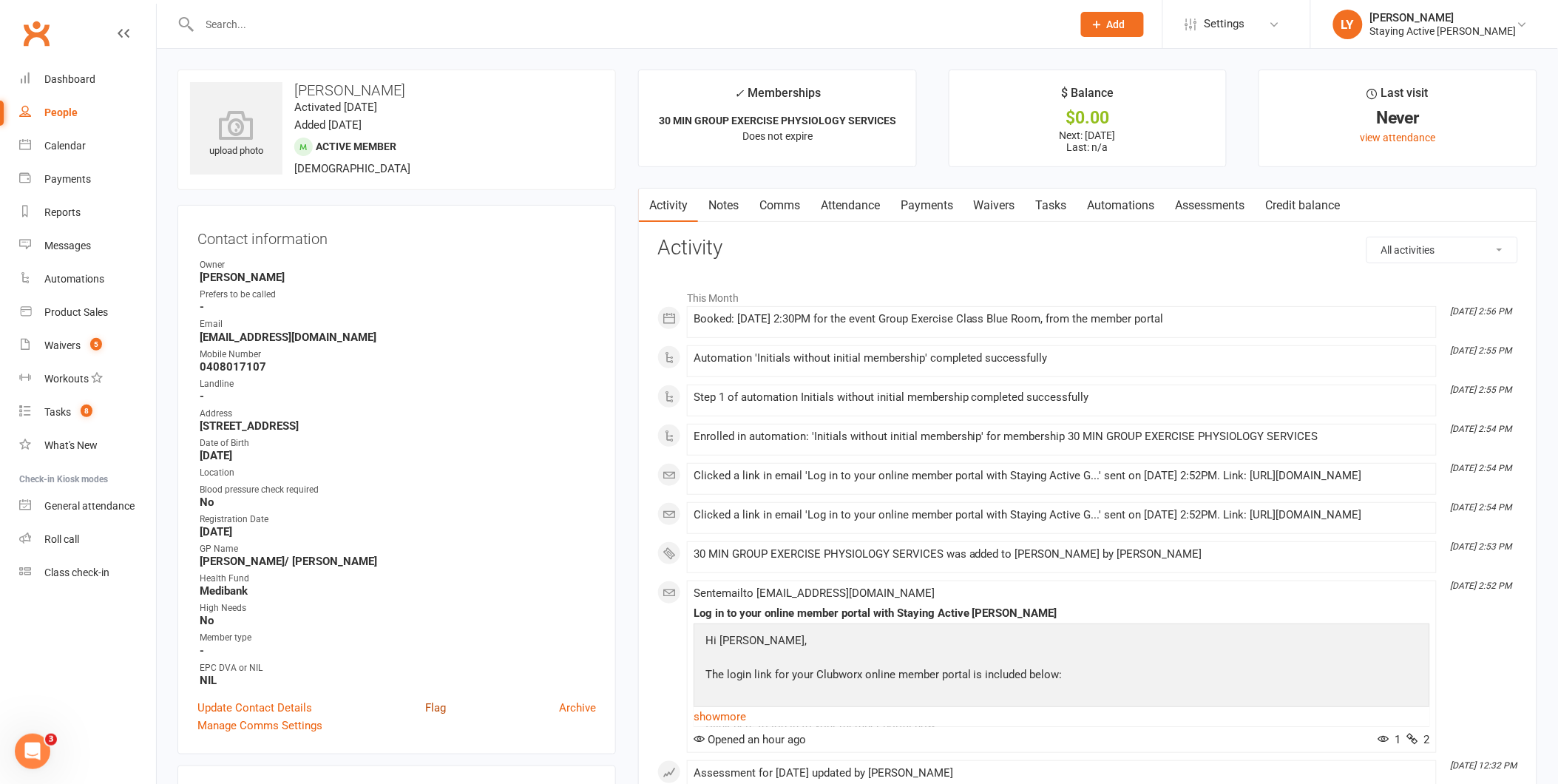
click at [439, 707] on link "Flag" at bounding box center [435, 707] width 21 height 18
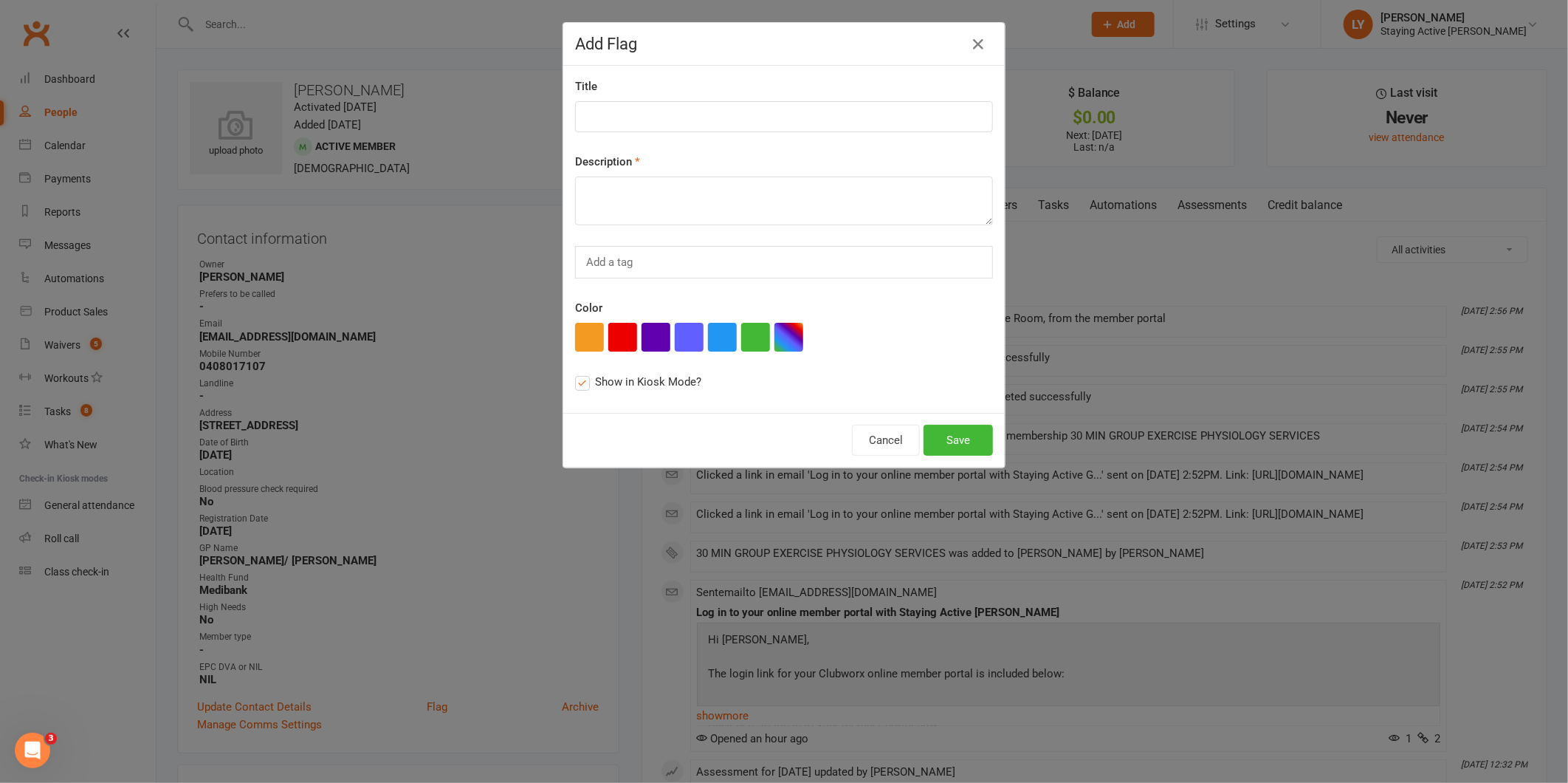
click at [665, 134] on div "Title Description Add a tag Color Show in Kiosk Mode? this flag will be display…" at bounding box center [784, 239] width 441 height 347
click at [675, 120] on input at bounding box center [784, 116] width 418 height 31
type input "New member"
type textarea "Knee px, CVD risk, polymyalgia, OP. Goals: strength, fitness, lose weight"
click at [963, 435] on button "Save" at bounding box center [958, 439] width 69 height 31
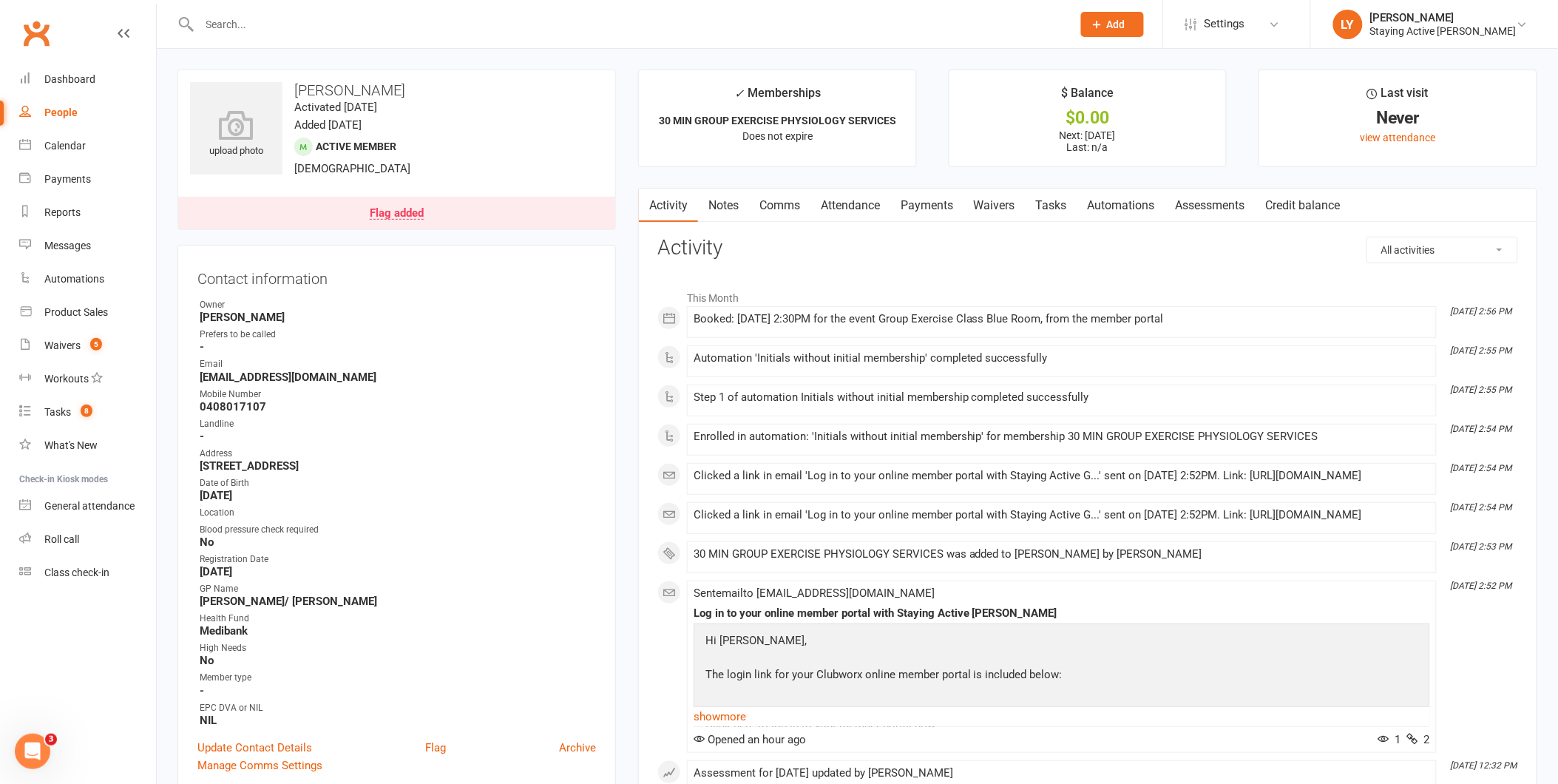
click at [310, 33] on input "text" at bounding box center [628, 24] width 867 height 21
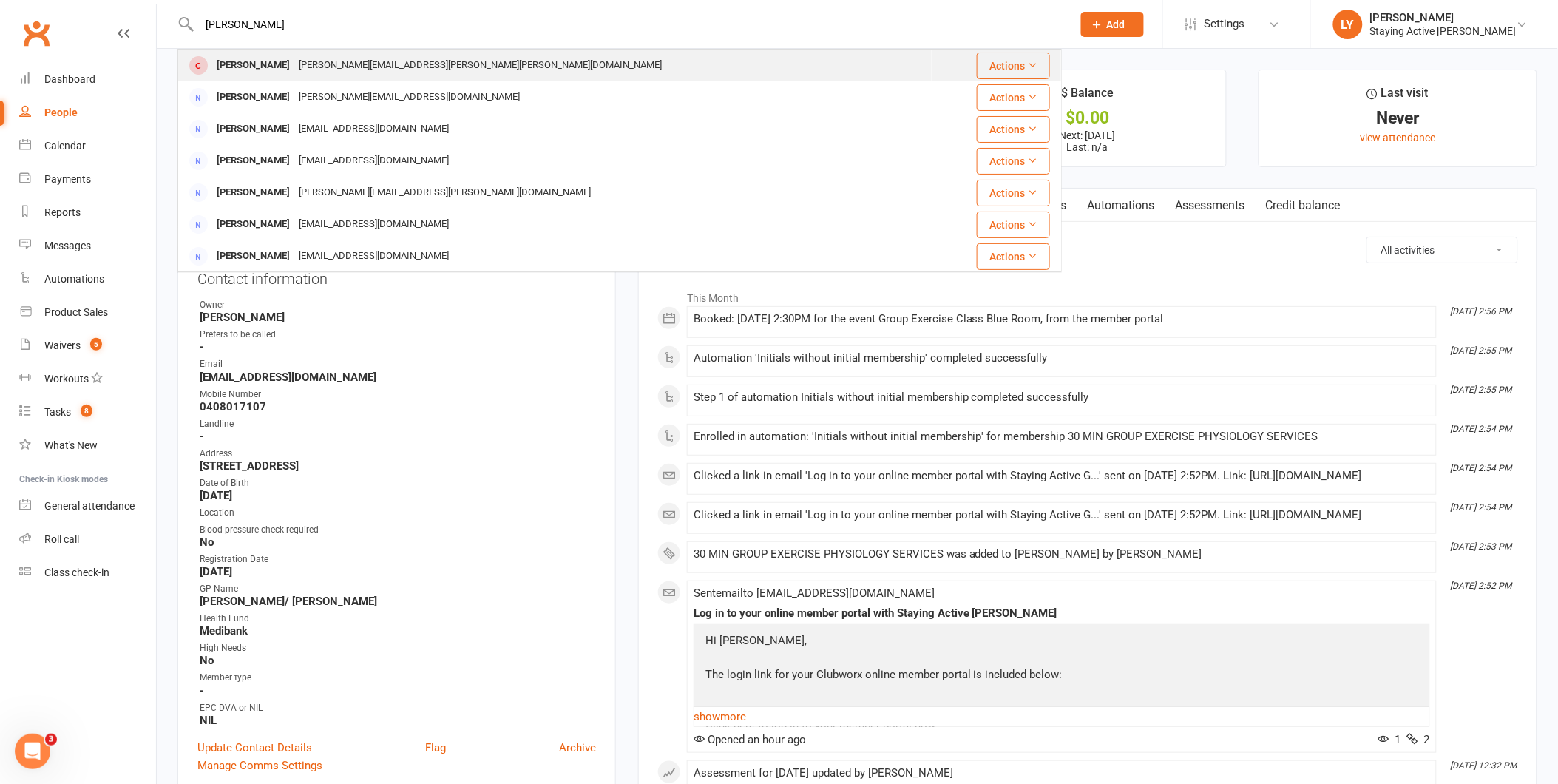
type input "harold sper"
click at [301, 56] on div "harold.sperling@sperl.net.au" at bounding box center [480, 65] width 372 height 22
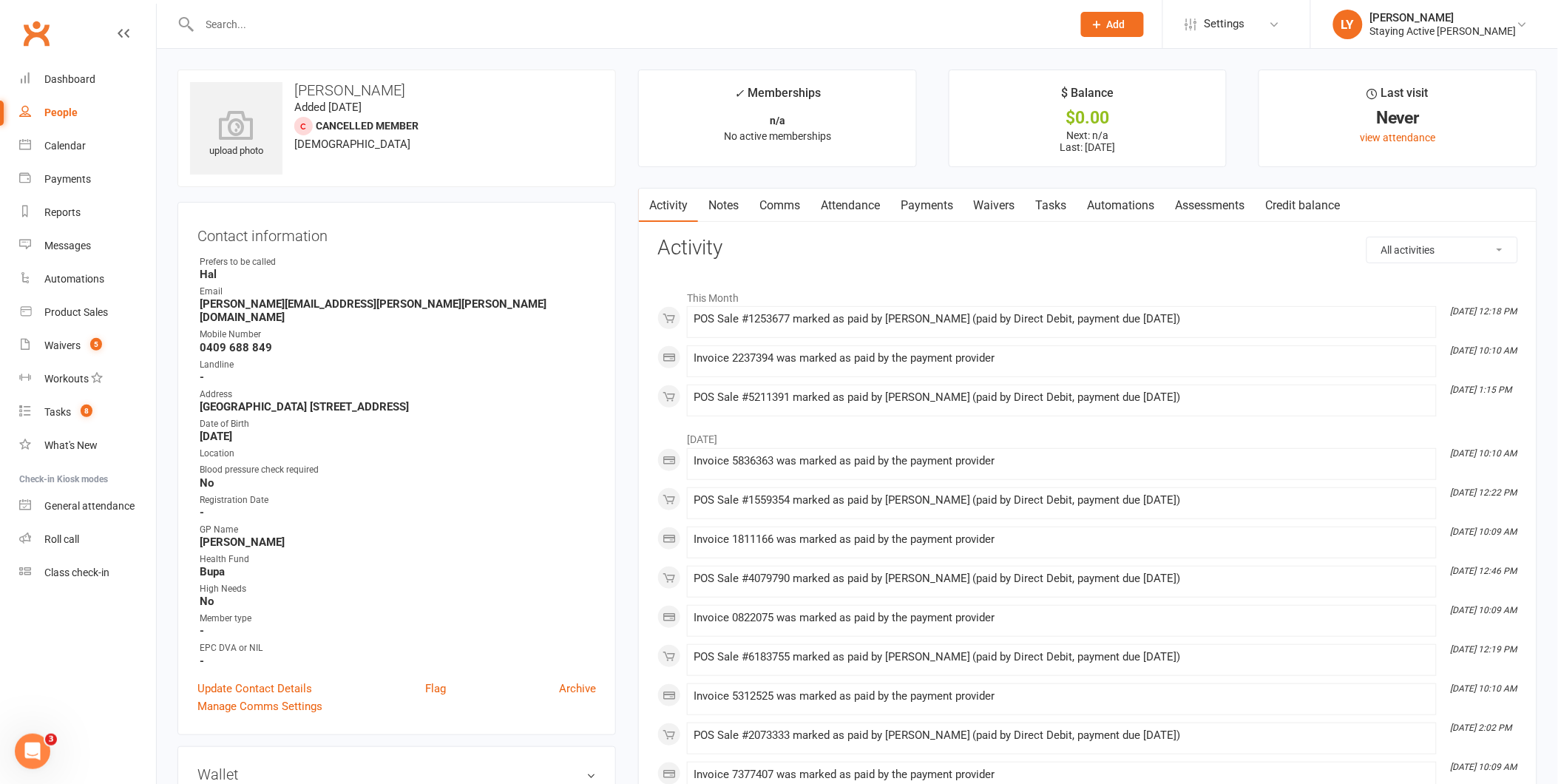
drag, startPoint x: 937, startPoint y: 209, endPoint x: 913, endPoint y: 277, distance: 72.1
click at [936, 210] on link "Payments" at bounding box center [927, 205] width 73 height 34
